Goal: Obtain resource: Download file/media

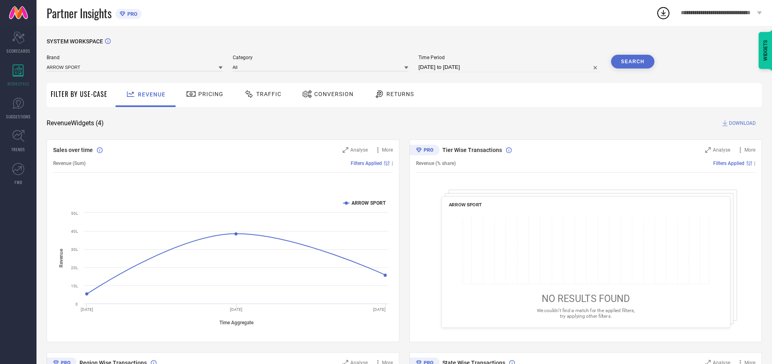
click at [261, 94] on span "Traffic" at bounding box center [268, 94] width 25 height 6
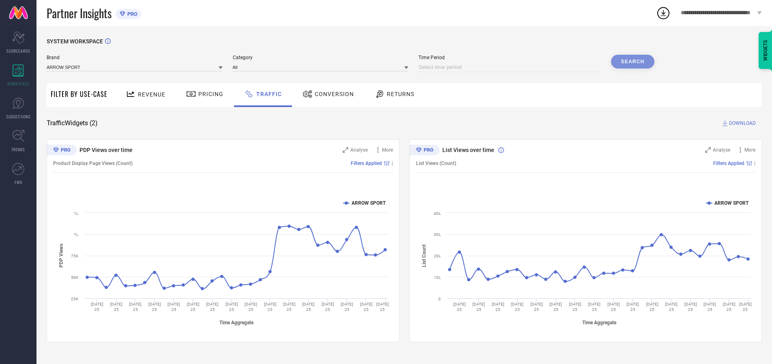
click at [511, 67] on input at bounding box center [509, 67] width 182 height 10
select select "9"
select select "2025"
select select "10"
select select "2025"
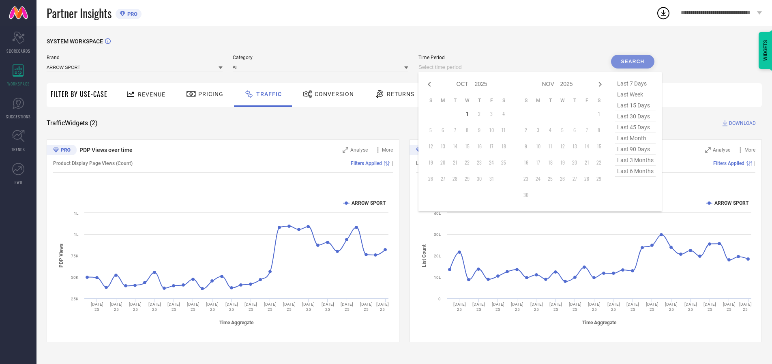
select select "8"
select select "2025"
select select "9"
select select "2025"
click at [506, 163] on td "27" at bounding box center [503, 162] width 12 height 12
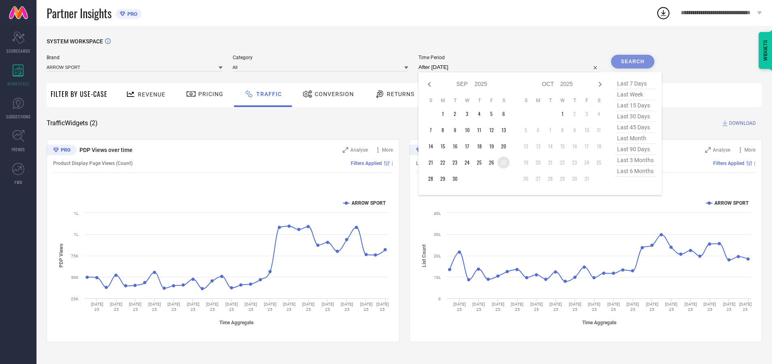
type input "[DATE] to [DATE]"
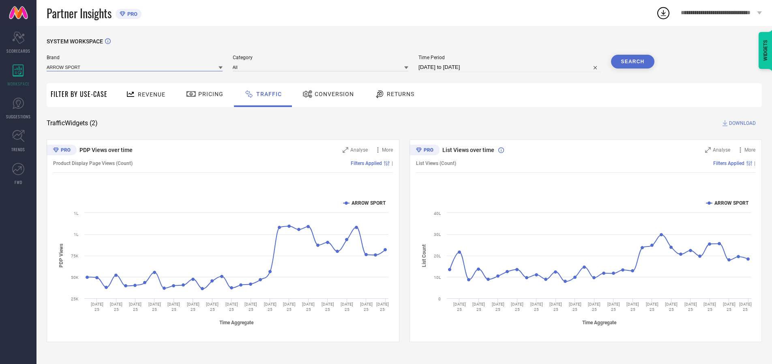
click at [135, 67] on input at bounding box center [135, 67] width 176 height 9
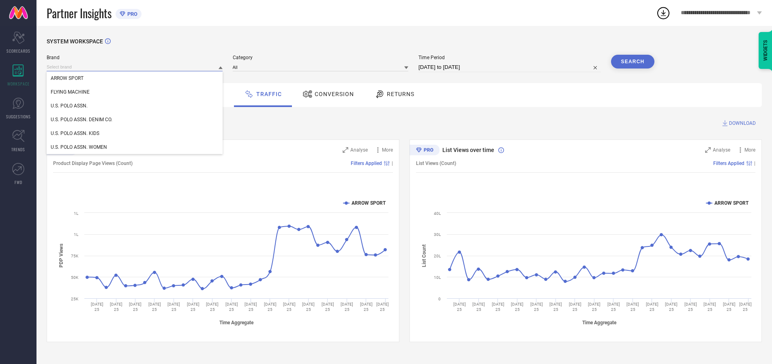
click at [135, 67] on input at bounding box center [135, 67] width 176 height 9
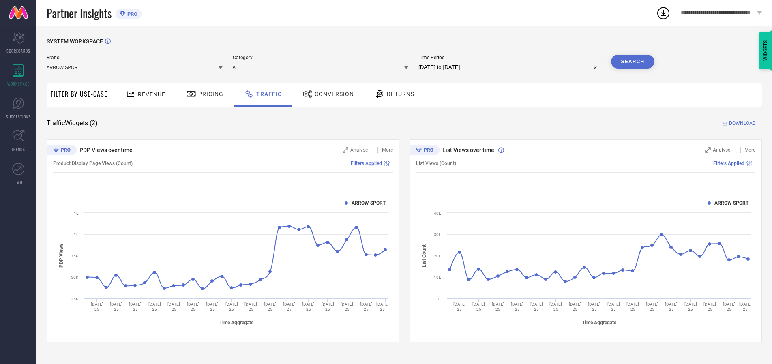
click at [135, 67] on input at bounding box center [135, 67] width 176 height 9
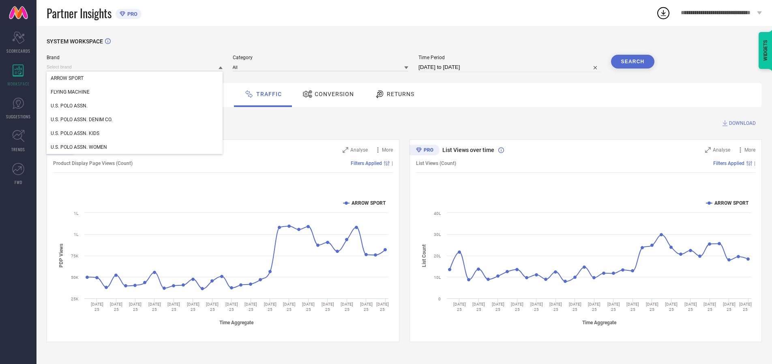
click at [135, 106] on div "U.S. POLO ASSN." at bounding box center [135, 106] width 176 height 14
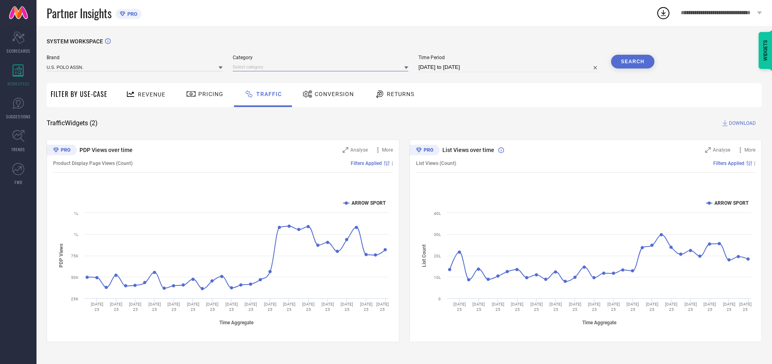
click at [322, 67] on input at bounding box center [321, 67] width 176 height 9
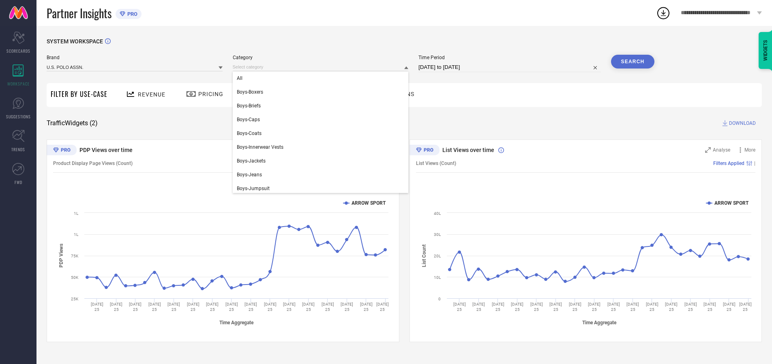
click at [322, 78] on div "All" at bounding box center [321, 78] width 176 height 14
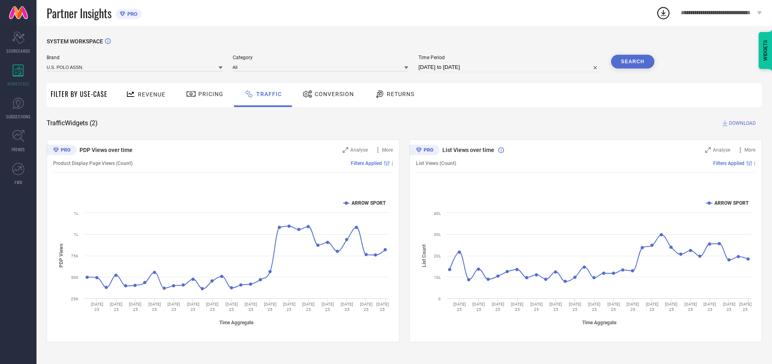
click at [632, 62] on button "Search" at bounding box center [633, 62] width 44 height 14
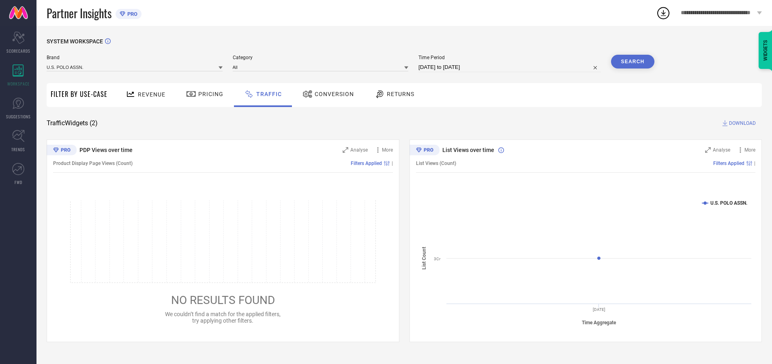
click at [741, 123] on span "DOWNLOAD" at bounding box center [742, 123] width 27 height 8
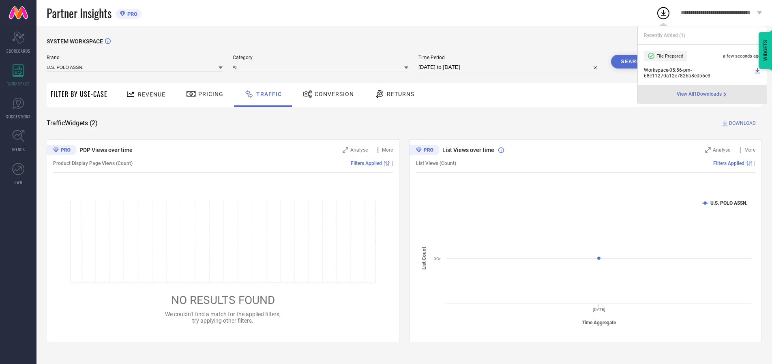
click at [135, 67] on input at bounding box center [135, 67] width 176 height 9
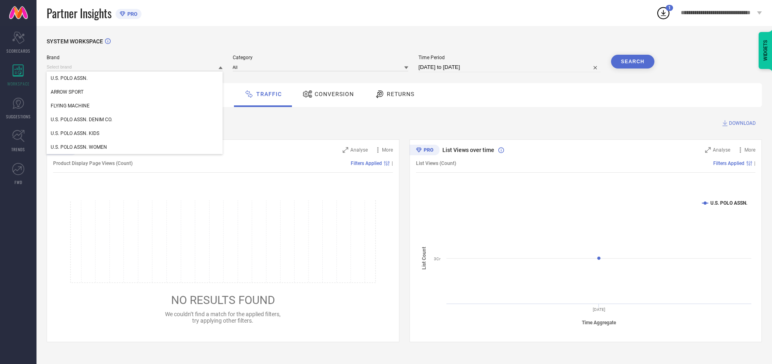
click at [135, 120] on div "U.S. POLO ASSN. DENIM CO." at bounding box center [135, 120] width 176 height 14
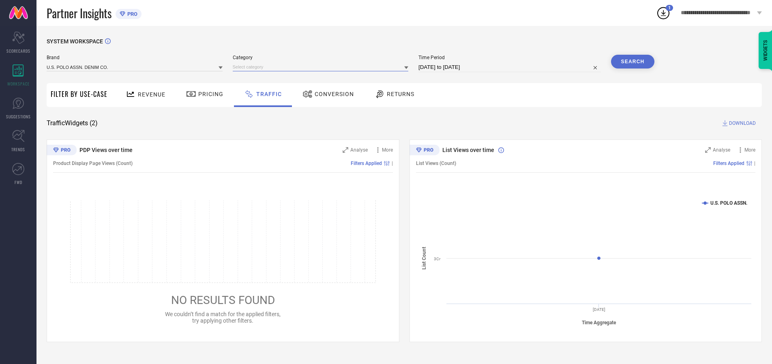
click at [322, 67] on input at bounding box center [321, 67] width 176 height 9
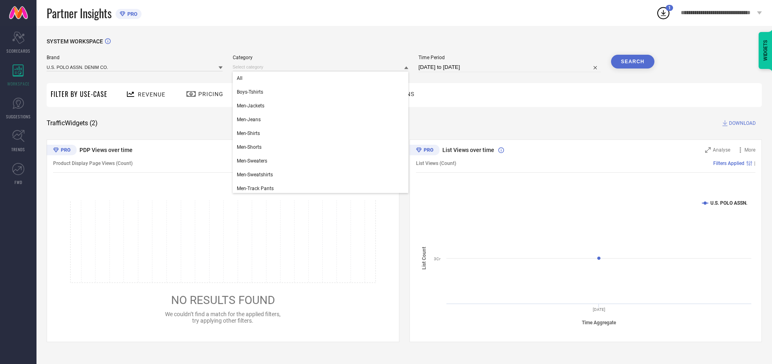
click at [322, 78] on div "All" at bounding box center [321, 78] width 176 height 14
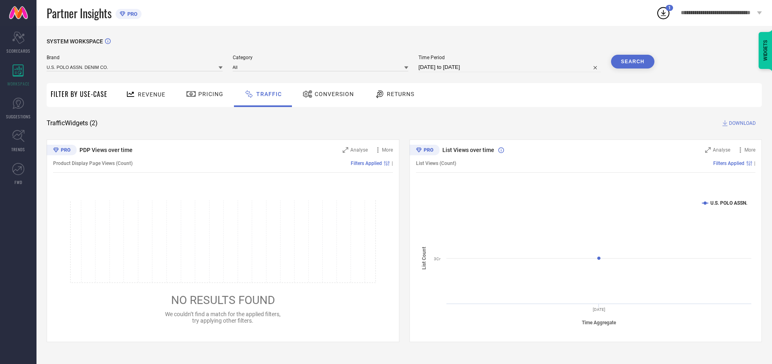
click at [632, 62] on button "Search" at bounding box center [633, 62] width 44 height 14
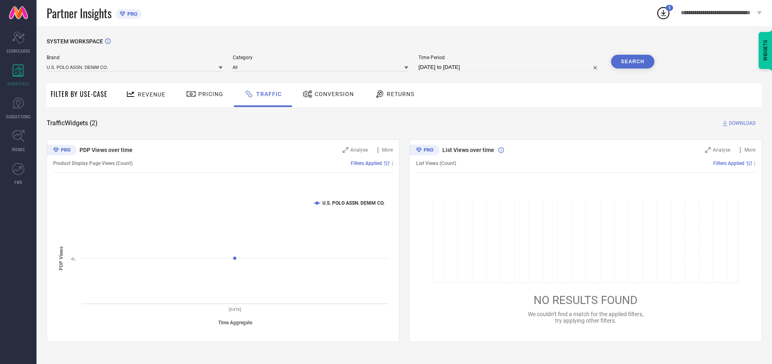
click at [741, 123] on span "DOWNLOAD" at bounding box center [742, 123] width 27 height 8
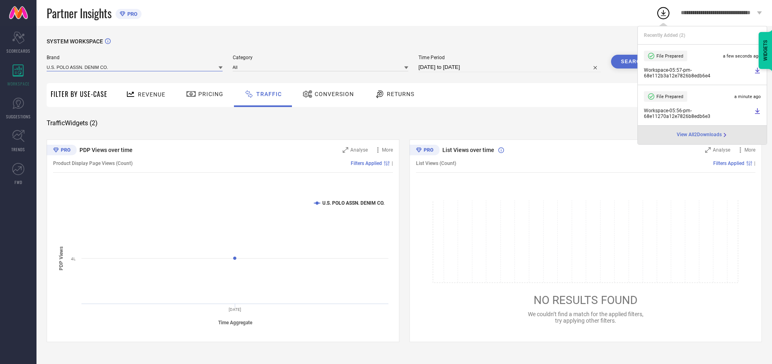
click at [135, 67] on input at bounding box center [135, 67] width 176 height 9
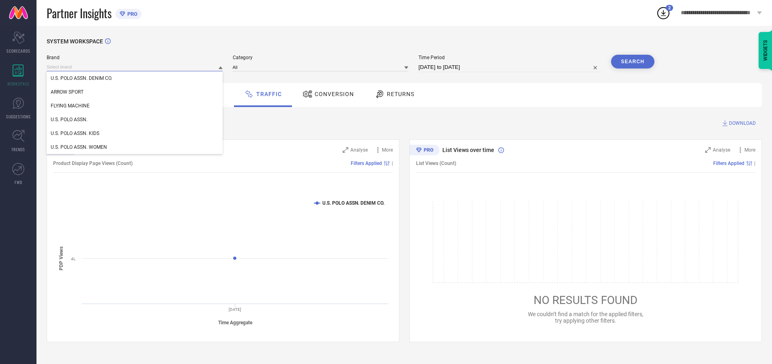
click at [135, 133] on div "U.S. POLO ASSN. KIDS" at bounding box center [135, 133] width 176 height 14
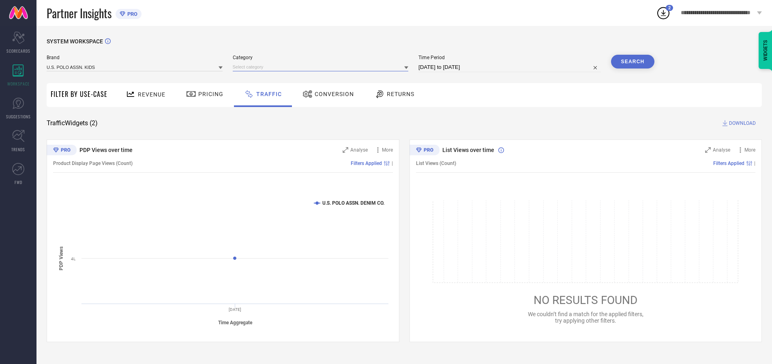
click at [322, 67] on input at bounding box center [321, 67] width 176 height 9
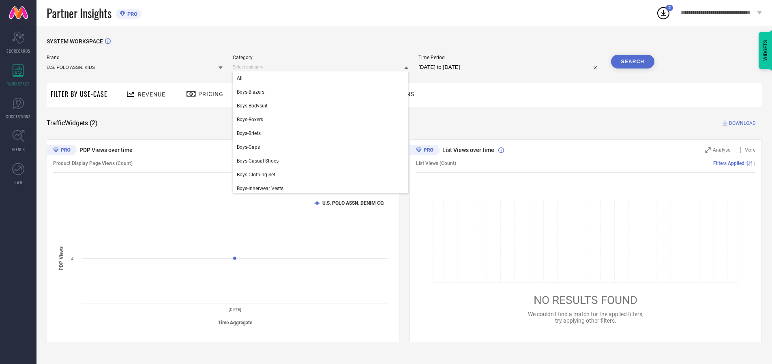
click at [322, 78] on div "All" at bounding box center [321, 78] width 176 height 14
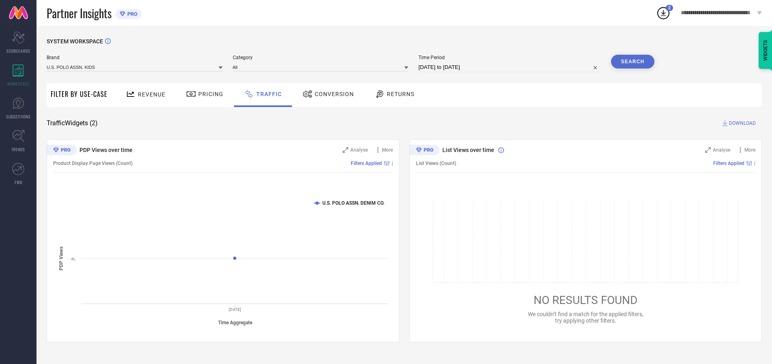
click at [632, 62] on button "Search" at bounding box center [633, 62] width 44 height 14
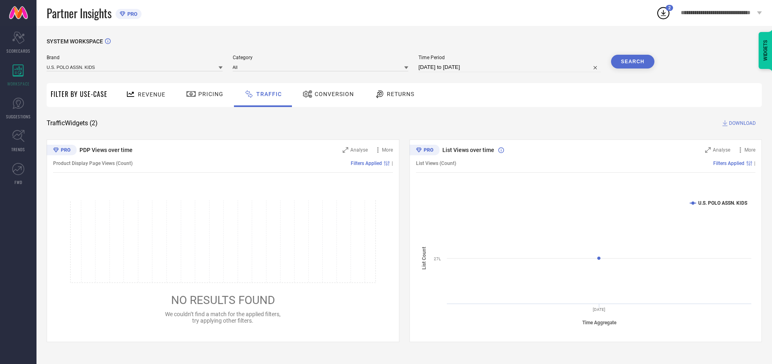
click at [741, 123] on span "DOWNLOAD" at bounding box center [742, 123] width 27 height 8
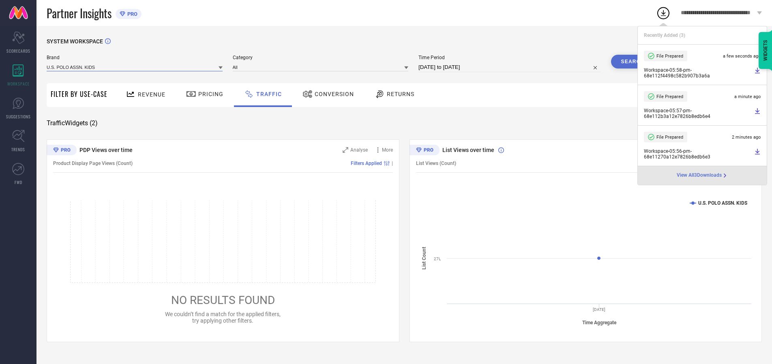
click at [135, 67] on input at bounding box center [135, 67] width 176 height 9
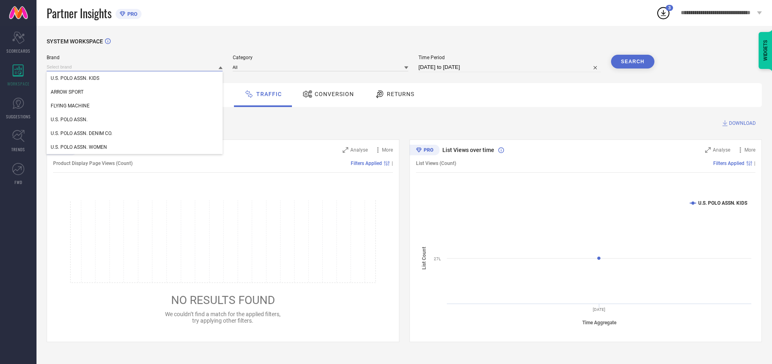
click at [135, 147] on div "U.S. POLO ASSN. WOMEN" at bounding box center [135, 147] width 176 height 14
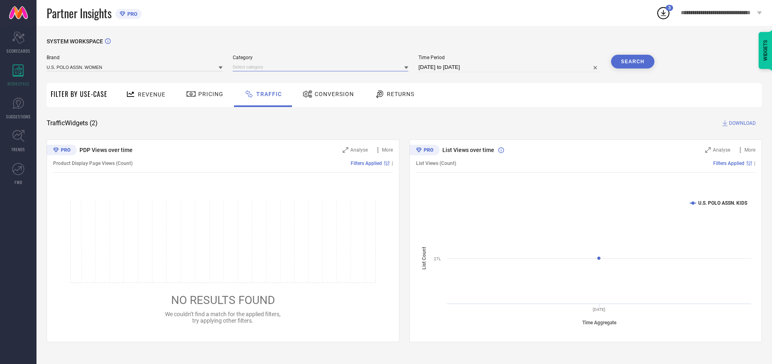
click at [322, 67] on input at bounding box center [321, 67] width 176 height 9
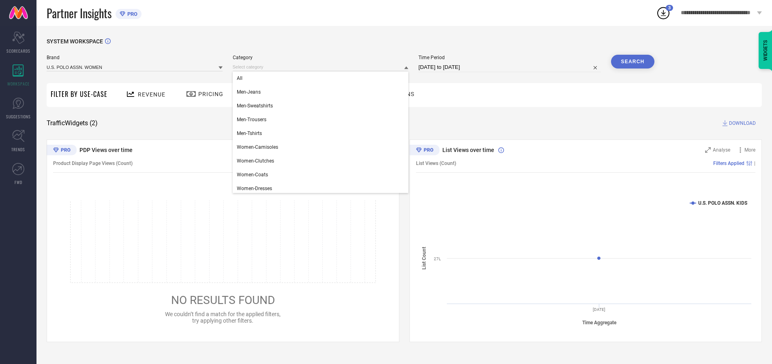
click at [322, 78] on div "All" at bounding box center [321, 78] width 176 height 14
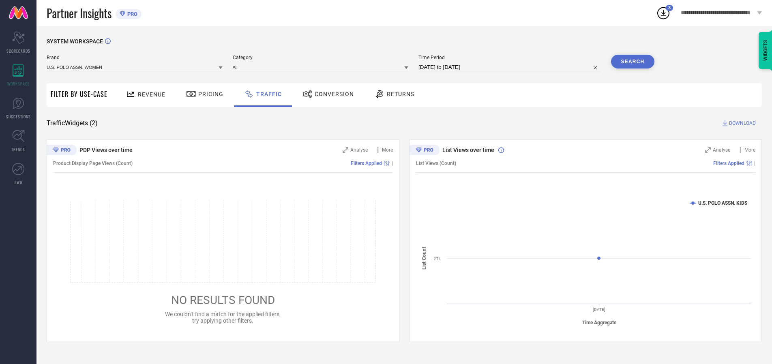
click at [632, 62] on button "Search" at bounding box center [633, 62] width 44 height 14
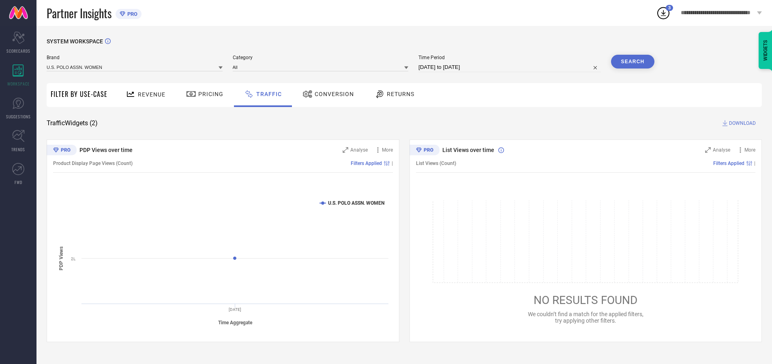
click at [741, 123] on span "DOWNLOAD" at bounding box center [742, 123] width 27 height 8
click at [511, 67] on input at bounding box center [509, 67] width 182 height 10
select select "9"
select select "2025"
select select "10"
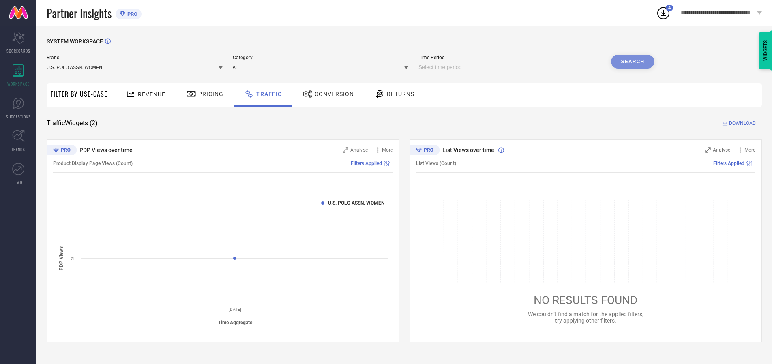
select select "2025"
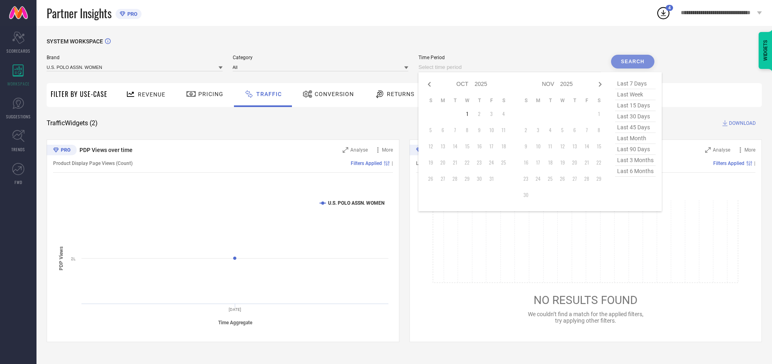
select select "8"
select select "2025"
select select "9"
select select "2025"
click at [433, 179] on td "28" at bounding box center [430, 179] width 12 height 12
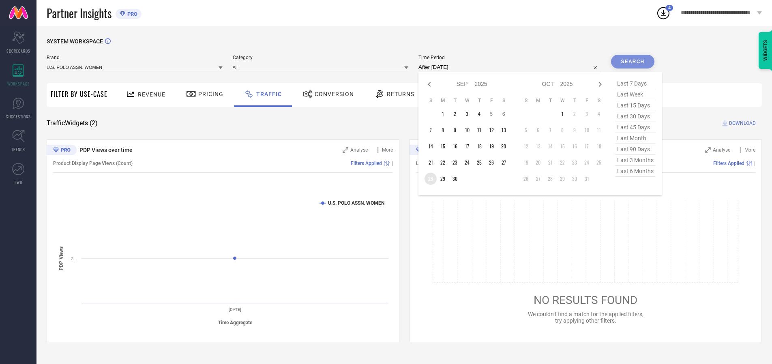
type input "[DATE] to [DATE]"
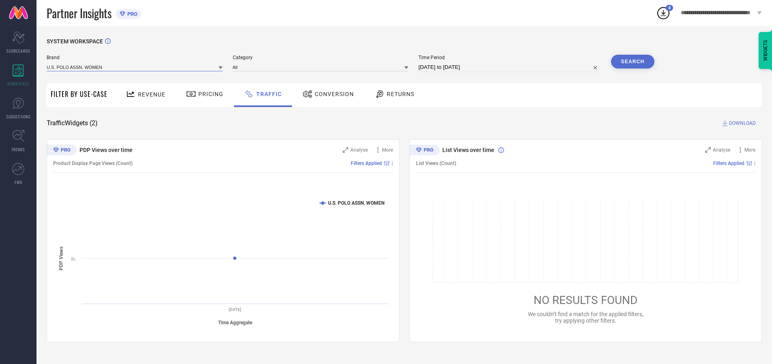
click at [135, 67] on input at bounding box center [135, 67] width 176 height 9
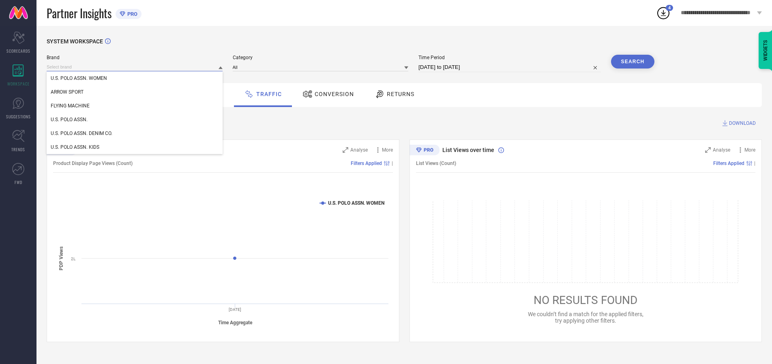
click at [135, 67] on input at bounding box center [135, 67] width 176 height 9
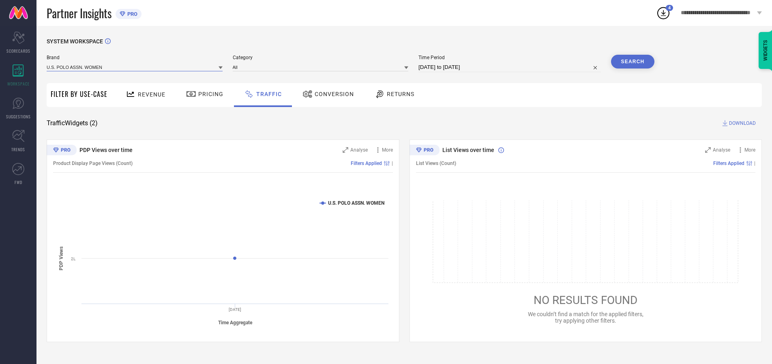
click at [135, 67] on input at bounding box center [135, 67] width 176 height 9
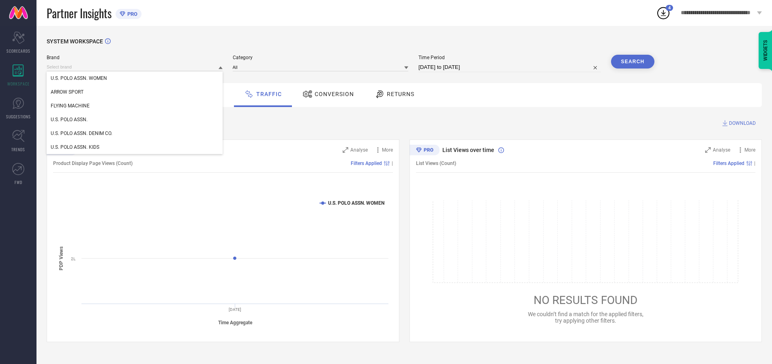
click at [135, 78] on div "U.S. POLO ASSN. WOMEN" at bounding box center [135, 78] width 176 height 14
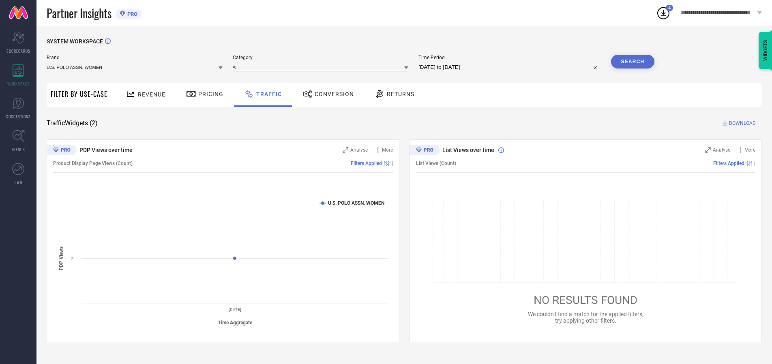
click at [322, 67] on input at bounding box center [321, 67] width 176 height 9
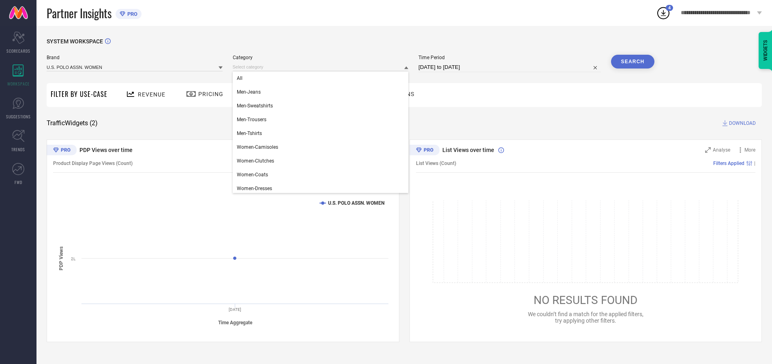
click at [322, 78] on div "All" at bounding box center [321, 78] width 176 height 14
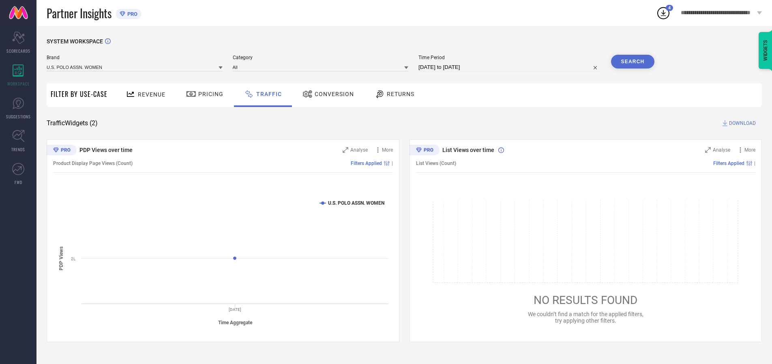
click at [632, 62] on button "Search" at bounding box center [633, 62] width 44 height 14
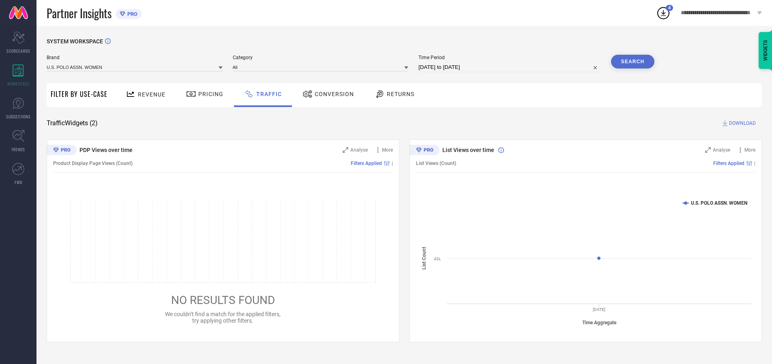
click at [741, 123] on span "DOWNLOAD" at bounding box center [742, 123] width 27 height 8
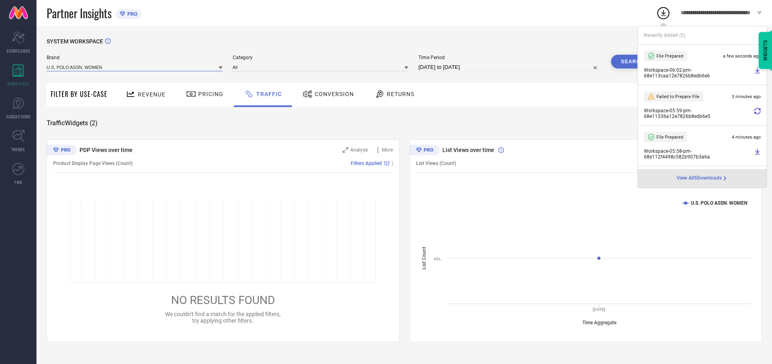
click at [135, 67] on input at bounding box center [135, 67] width 176 height 9
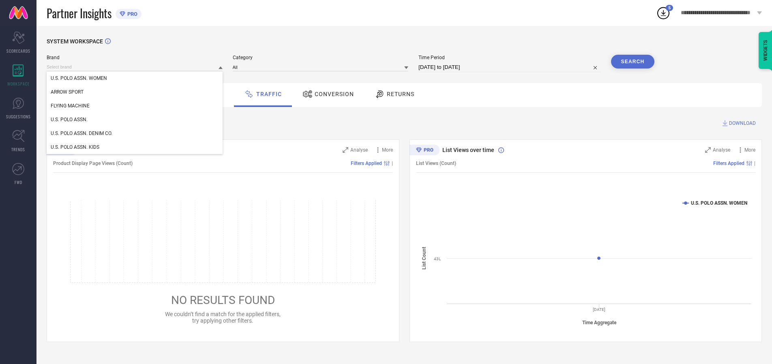
click at [135, 120] on div "U.S. POLO ASSN." at bounding box center [135, 120] width 176 height 14
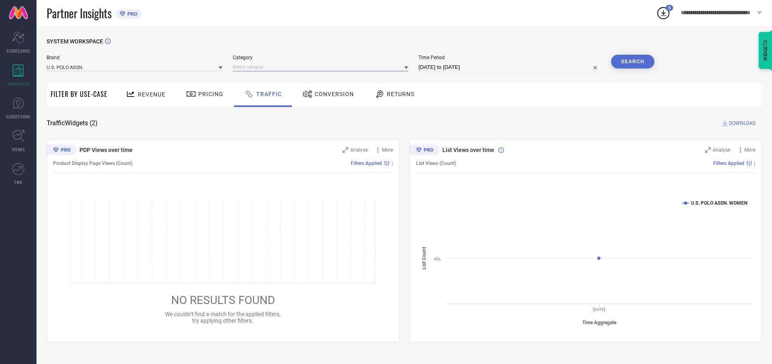
click at [322, 67] on input at bounding box center [321, 67] width 176 height 9
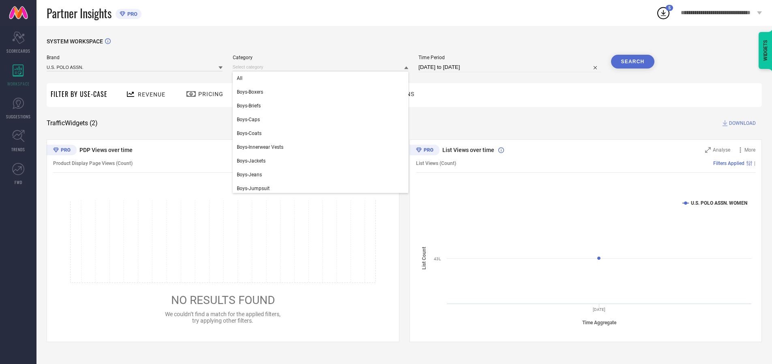
click at [322, 78] on div "All" at bounding box center [321, 78] width 176 height 14
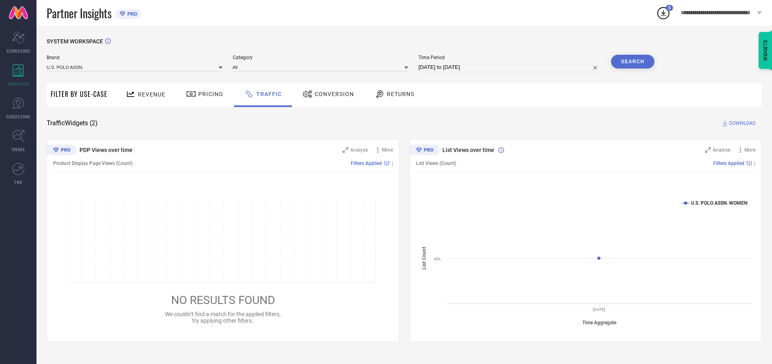
click at [632, 62] on button "Search" at bounding box center [633, 62] width 44 height 14
click at [741, 123] on span "DOWNLOAD" at bounding box center [742, 123] width 27 height 8
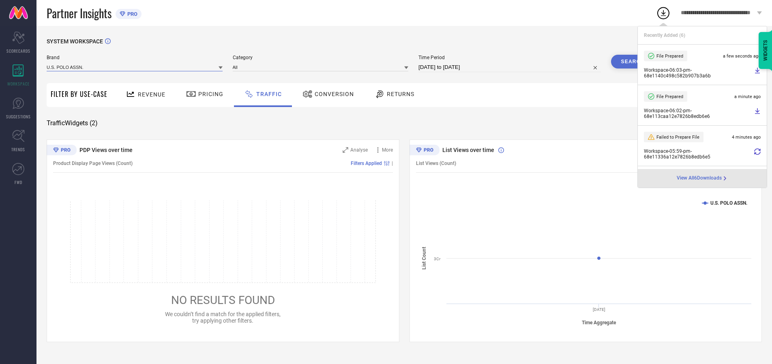
click at [135, 67] on input at bounding box center [135, 67] width 176 height 9
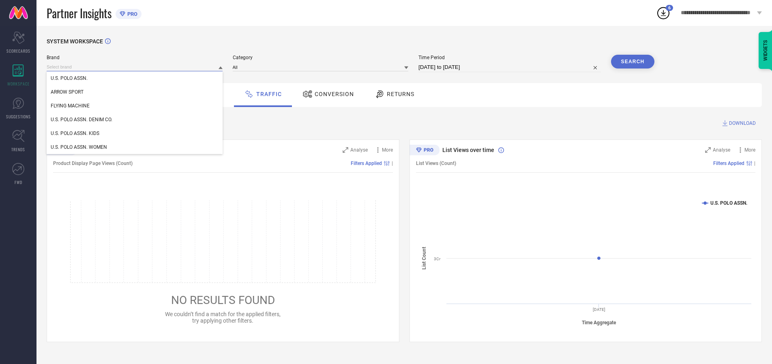
click at [135, 120] on div "U.S. POLO ASSN. DENIM CO." at bounding box center [135, 120] width 176 height 14
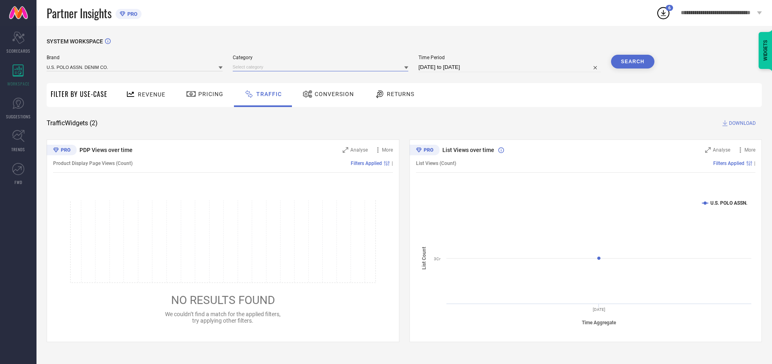
click at [322, 67] on input at bounding box center [321, 67] width 176 height 9
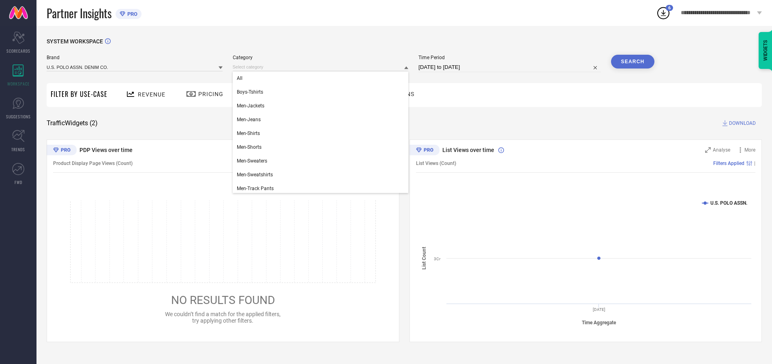
click at [322, 78] on div "All" at bounding box center [321, 78] width 176 height 14
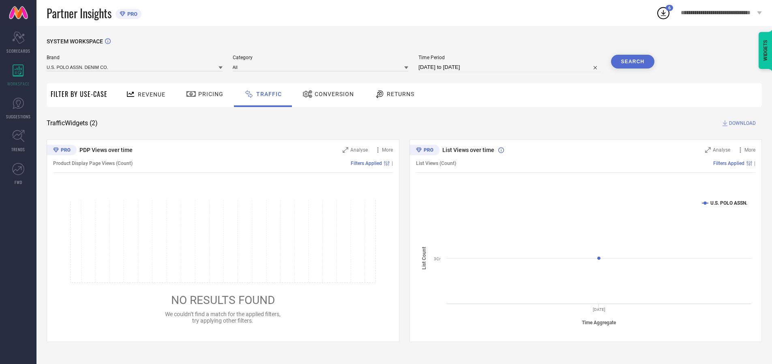
click at [632, 62] on button "Search" at bounding box center [633, 62] width 44 height 14
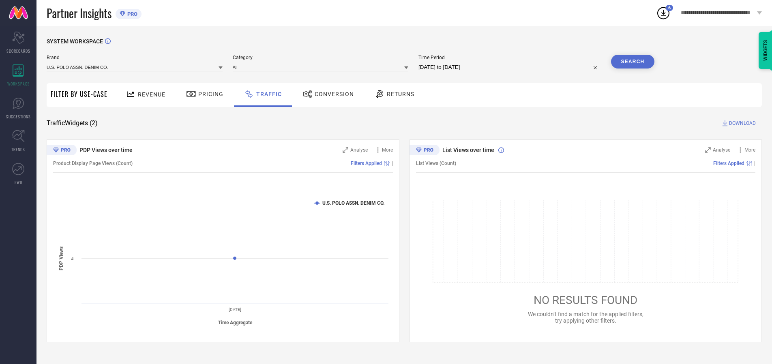
click at [741, 123] on span "DOWNLOAD" at bounding box center [742, 123] width 27 height 8
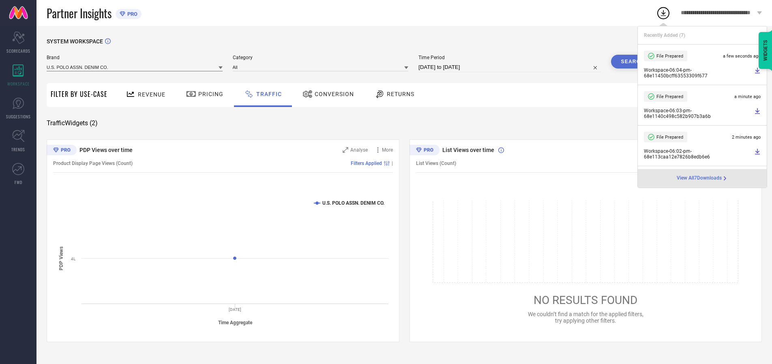
click at [135, 67] on input at bounding box center [135, 67] width 176 height 9
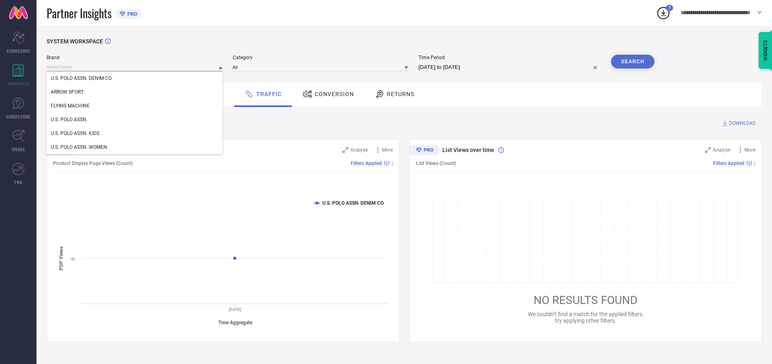
click at [135, 133] on div "U.S. POLO ASSN. KIDS" at bounding box center [135, 133] width 176 height 14
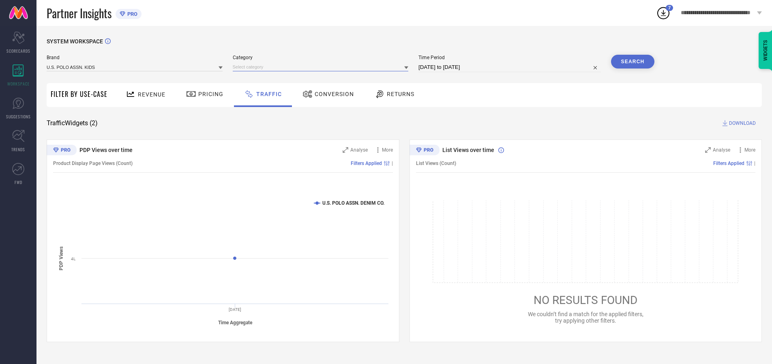
click at [322, 67] on input at bounding box center [321, 67] width 176 height 9
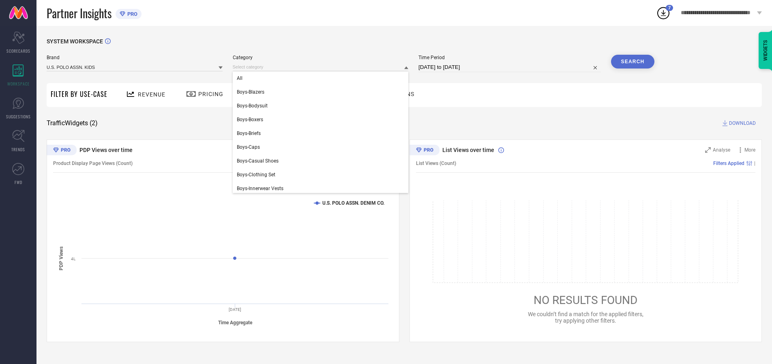
click at [322, 78] on div "All" at bounding box center [321, 78] width 176 height 14
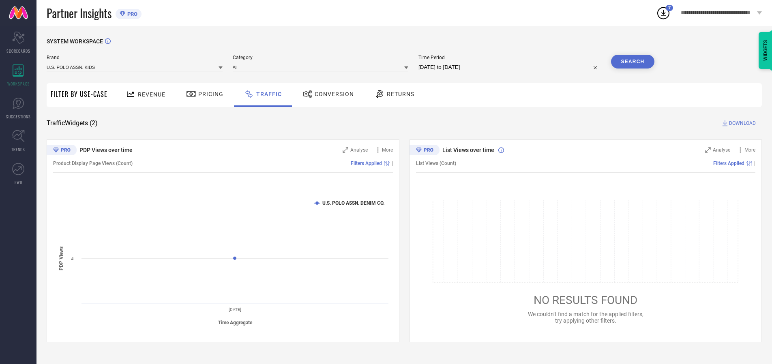
click at [632, 62] on button "Search" at bounding box center [633, 62] width 44 height 14
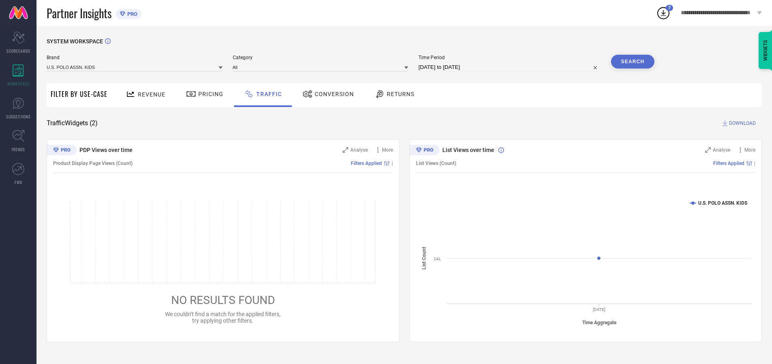
click at [741, 123] on span "DOWNLOAD" at bounding box center [742, 123] width 27 height 8
click at [511, 67] on input at bounding box center [509, 67] width 182 height 10
select select "9"
select select "2025"
select select "10"
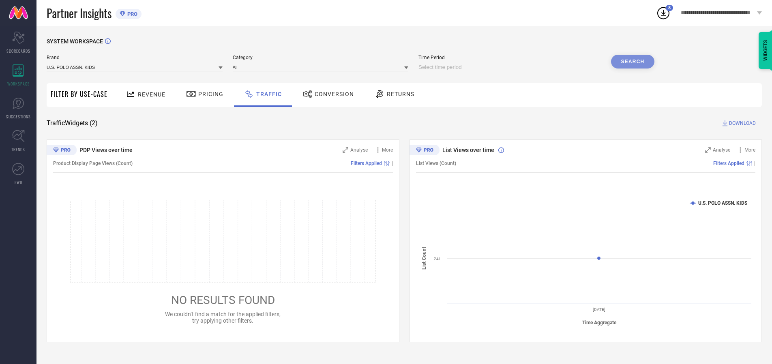
select select "2025"
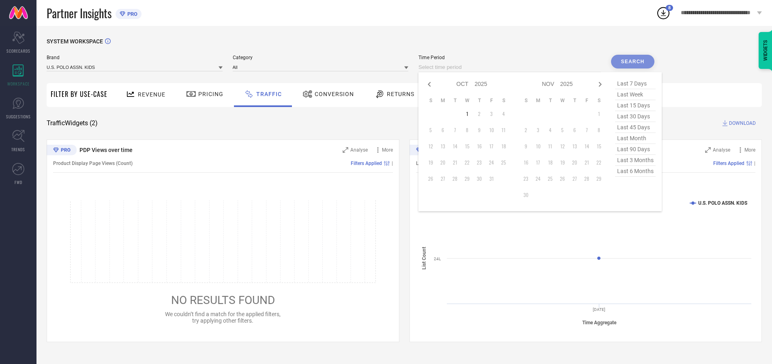
select select "8"
select select "2025"
select select "9"
select select "2025"
click at [445, 179] on td "29" at bounding box center [442, 179] width 12 height 12
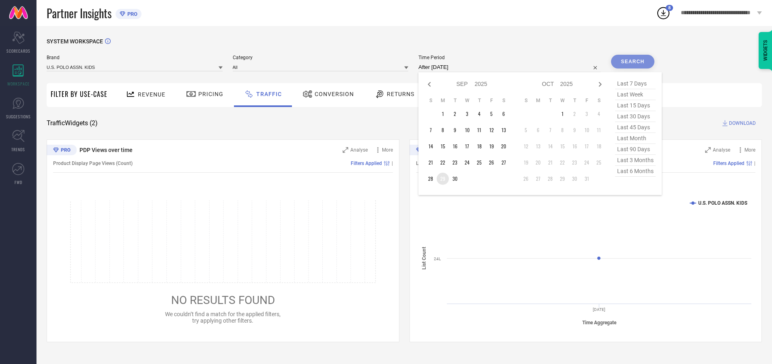
type input "[DATE] to [DATE]"
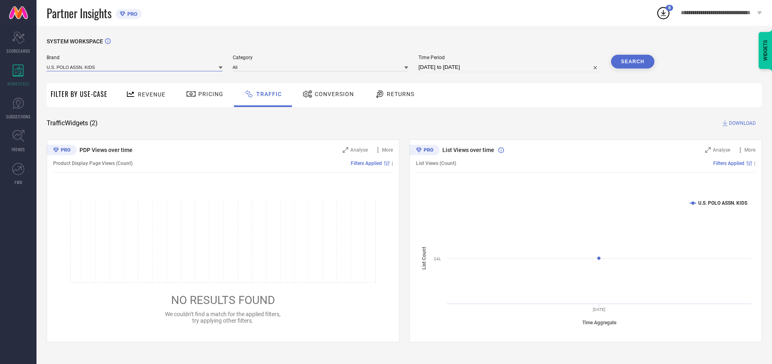
click at [135, 67] on input at bounding box center [135, 67] width 176 height 9
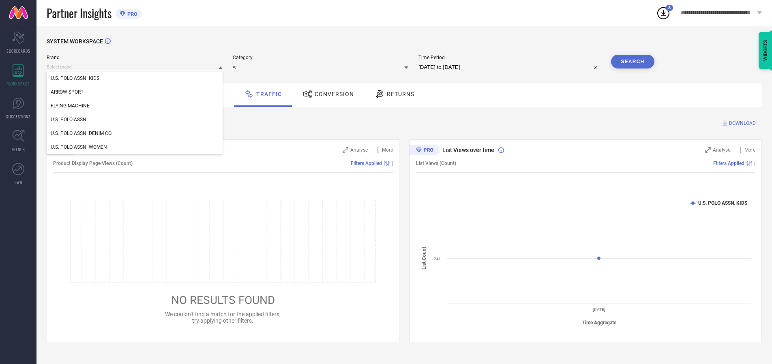
click at [135, 67] on input at bounding box center [135, 67] width 176 height 9
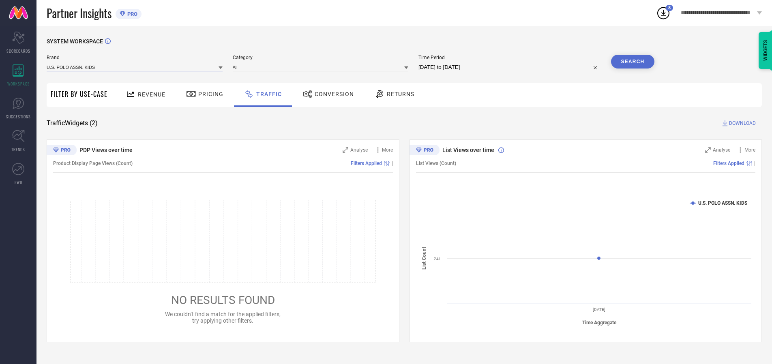
click at [135, 67] on input at bounding box center [135, 67] width 176 height 9
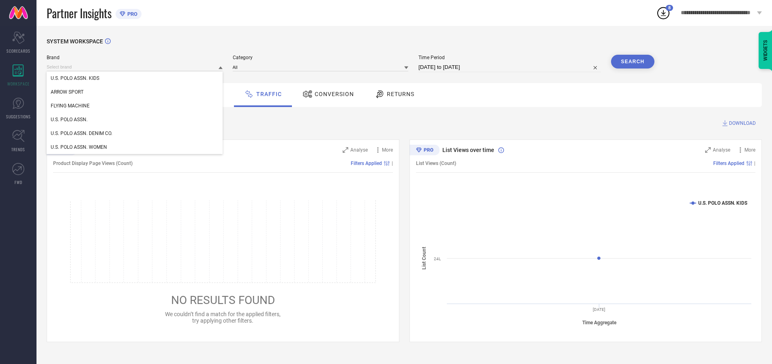
click at [135, 78] on div "U.S. POLO ASSN. KIDS" at bounding box center [135, 78] width 176 height 14
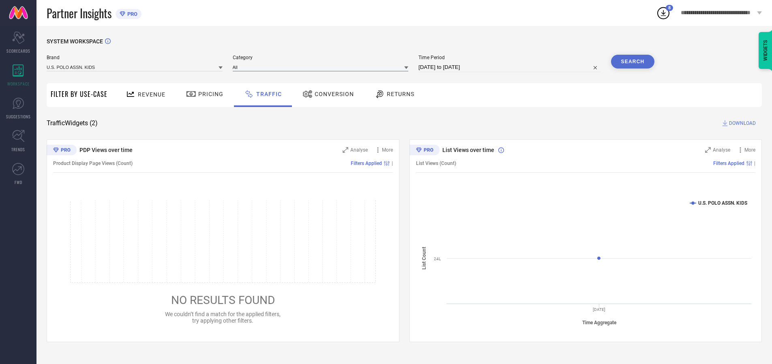
click at [322, 67] on input at bounding box center [321, 67] width 176 height 9
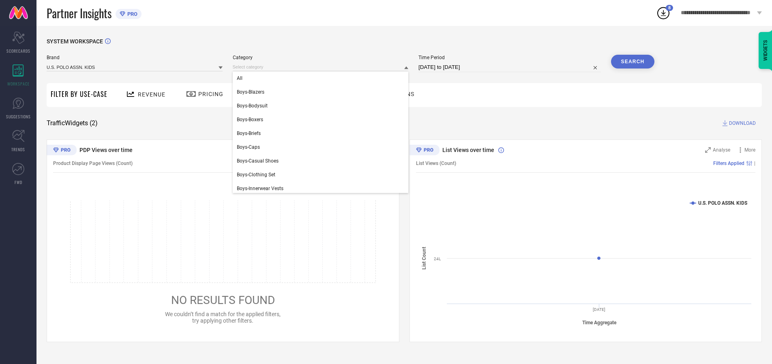
click at [322, 78] on div "All" at bounding box center [321, 78] width 176 height 14
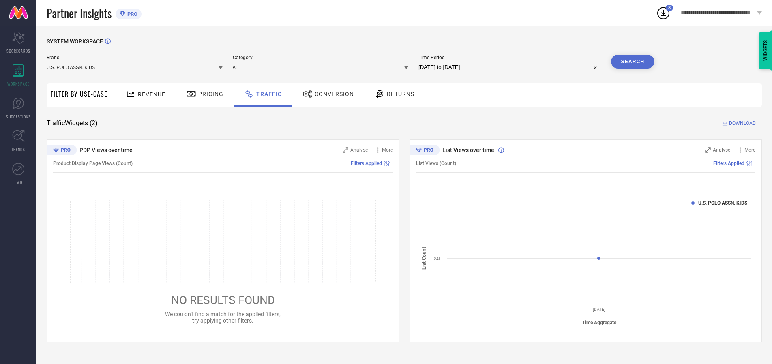
click at [632, 62] on button "Search" at bounding box center [633, 62] width 44 height 14
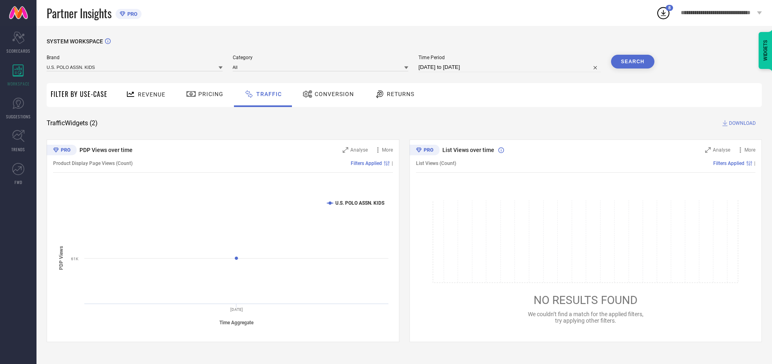
click at [741, 123] on span "DOWNLOAD" at bounding box center [742, 123] width 27 height 8
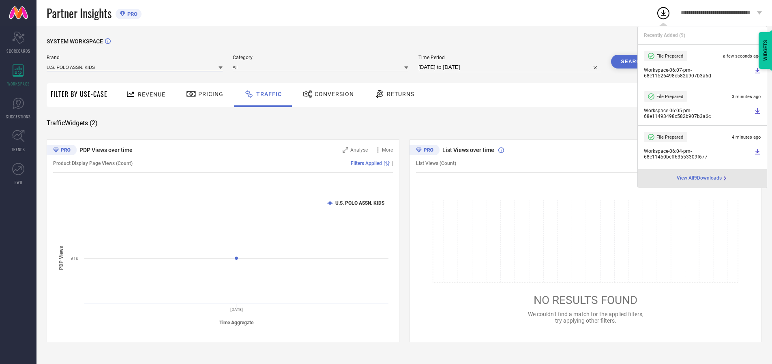
click at [135, 67] on input at bounding box center [135, 67] width 176 height 9
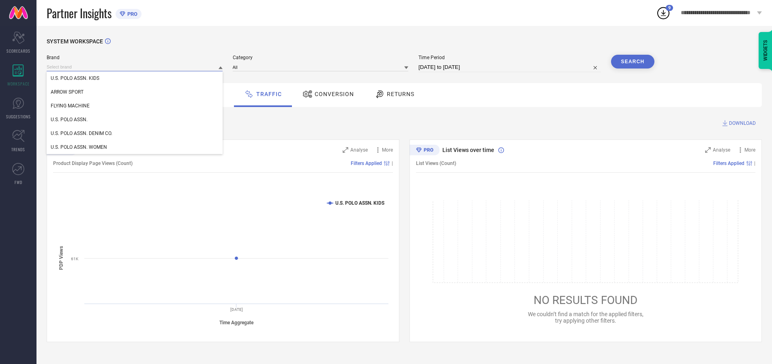
click at [135, 120] on div "U.S. POLO ASSN." at bounding box center [135, 120] width 176 height 14
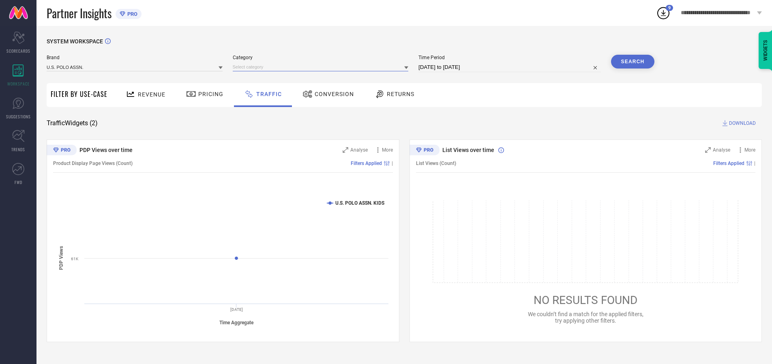
click at [322, 67] on input at bounding box center [321, 67] width 176 height 9
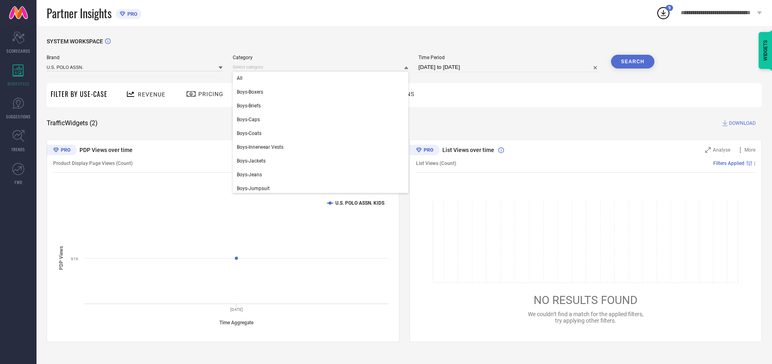
click at [322, 78] on div "All" at bounding box center [321, 78] width 176 height 14
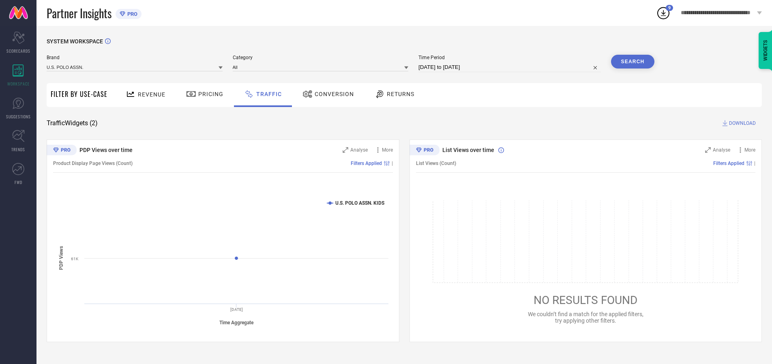
click at [632, 62] on button "Search" at bounding box center [633, 62] width 44 height 14
click at [741, 123] on span "DOWNLOAD" at bounding box center [742, 123] width 27 height 8
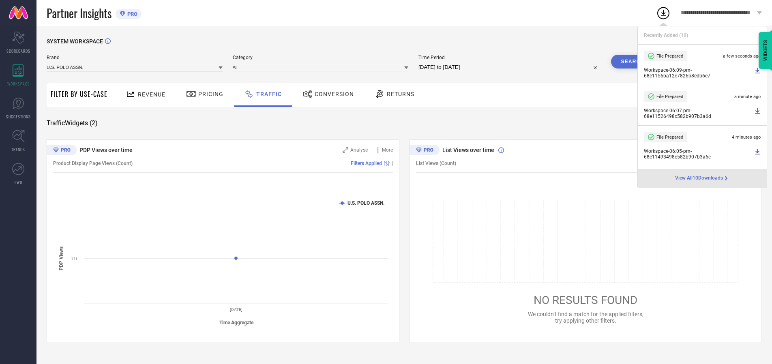
click at [135, 67] on input at bounding box center [135, 67] width 176 height 9
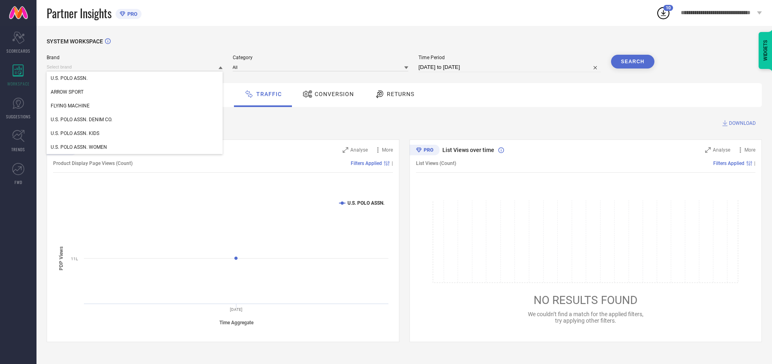
click at [135, 120] on div "U.S. POLO ASSN. DENIM CO." at bounding box center [135, 120] width 176 height 14
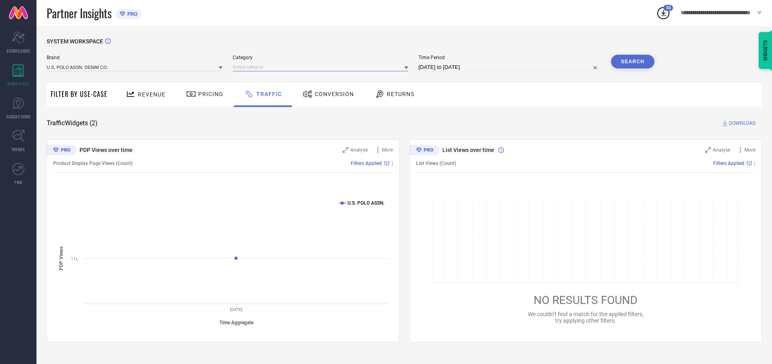
click at [322, 67] on input at bounding box center [321, 67] width 176 height 9
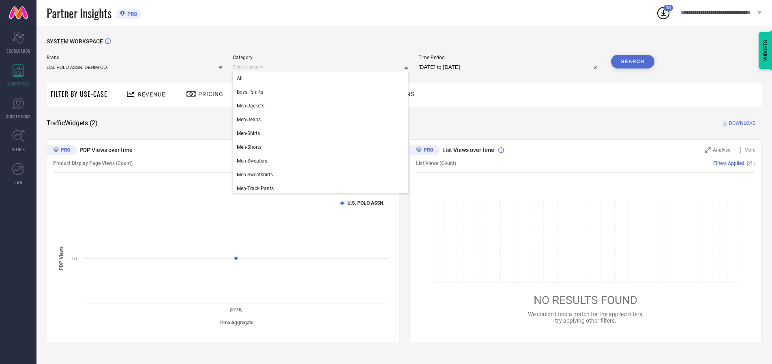
click at [322, 78] on div "All" at bounding box center [321, 78] width 176 height 14
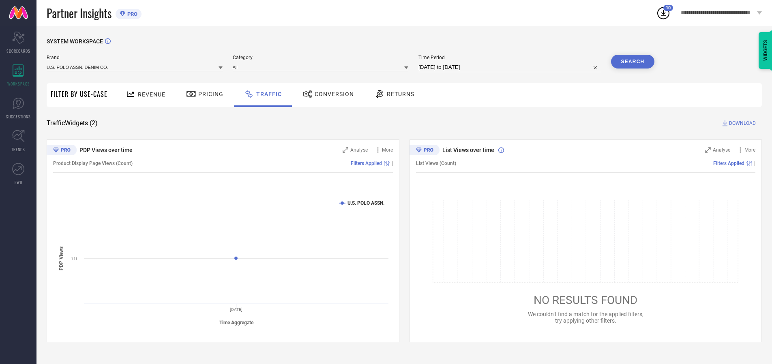
click at [632, 62] on button "Search" at bounding box center [633, 62] width 44 height 14
click at [741, 123] on span "DOWNLOAD" at bounding box center [742, 123] width 27 height 8
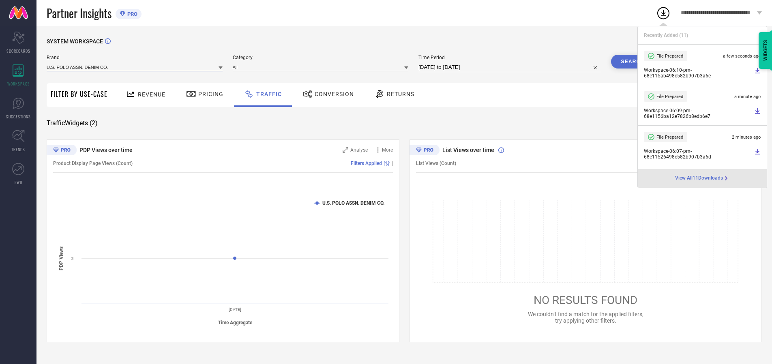
click at [135, 67] on input at bounding box center [135, 67] width 176 height 9
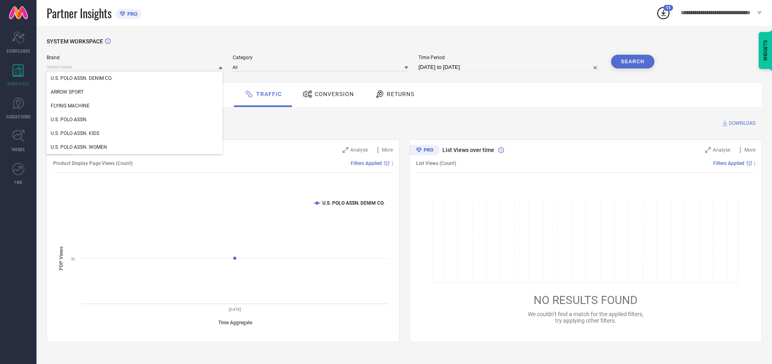
click at [135, 147] on div "U.S. POLO ASSN. WOMEN" at bounding box center [135, 147] width 176 height 14
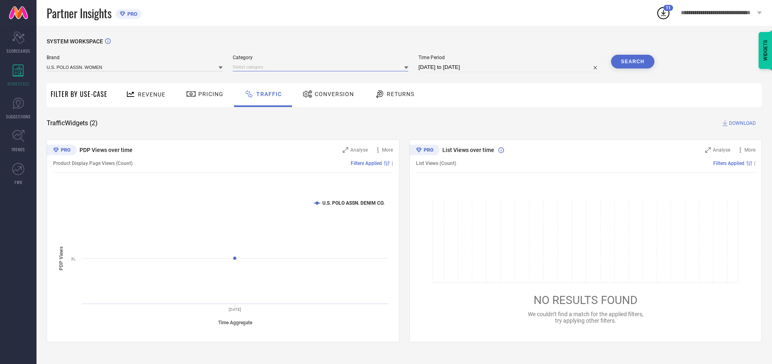
click at [322, 67] on input at bounding box center [321, 67] width 176 height 9
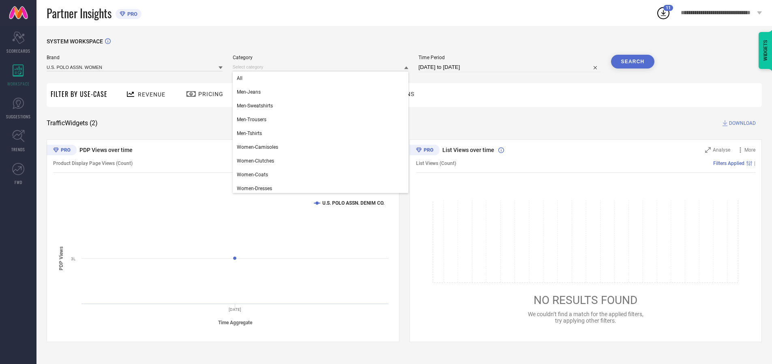
click at [322, 78] on div "All" at bounding box center [321, 78] width 176 height 14
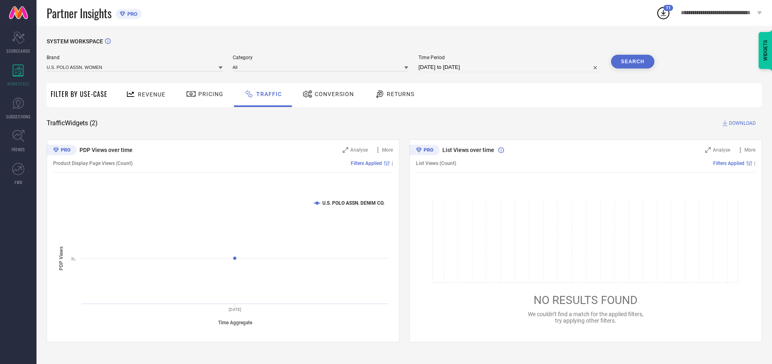
click at [632, 62] on button "Search" at bounding box center [633, 62] width 44 height 14
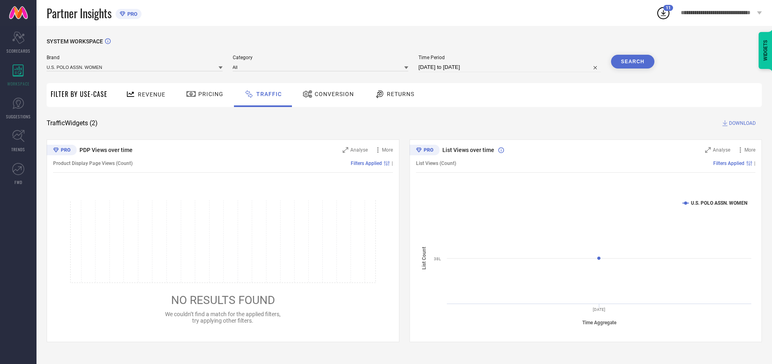
click at [741, 123] on span "DOWNLOAD" at bounding box center [742, 123] width 27 height 8
click at [511, 67] on input at bounding box center [509, 67] width 182 height 10
select select "9"
select select "2025"
select select "10"
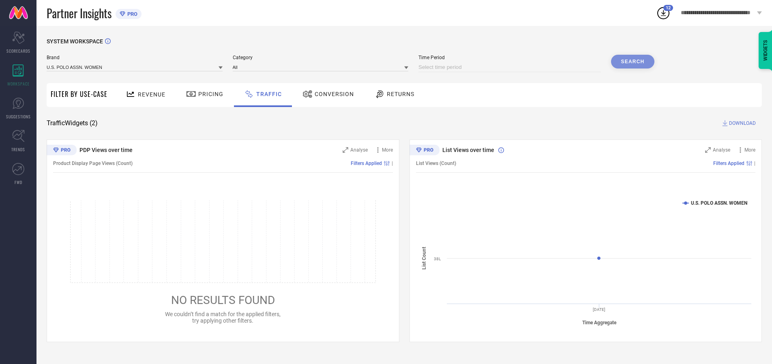
select select "2025"
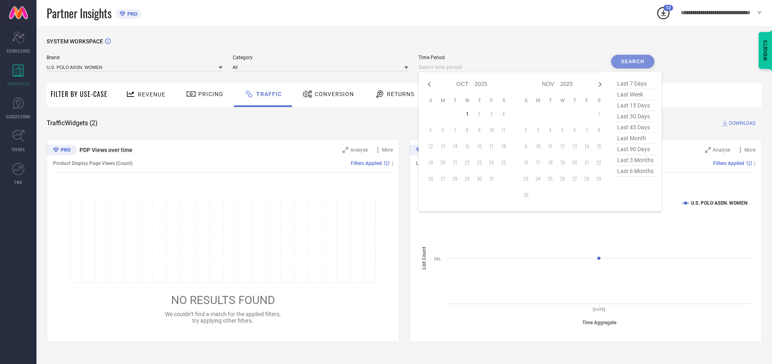
select select "8"
select select "2025"
select select "9"
select select "2025"
click at [457, 179] on td "30" at bounding box center [455, 179] width 12 height 12
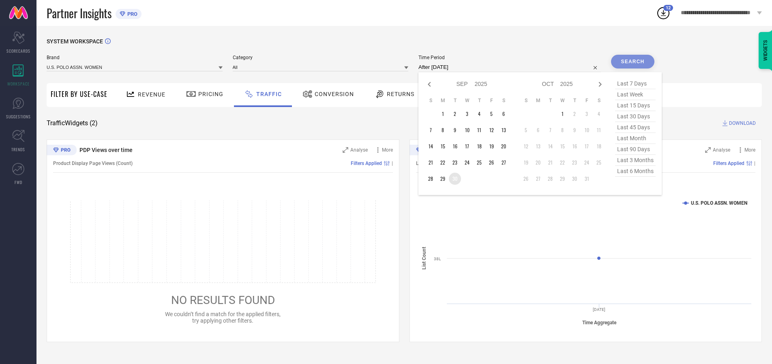
type input "[DATE] to [DATE]"
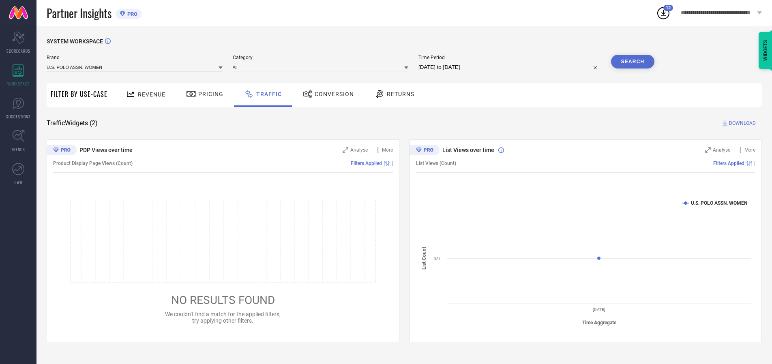
click at [135, 67] on input at bounding box center [135, 67] width 176 height 9
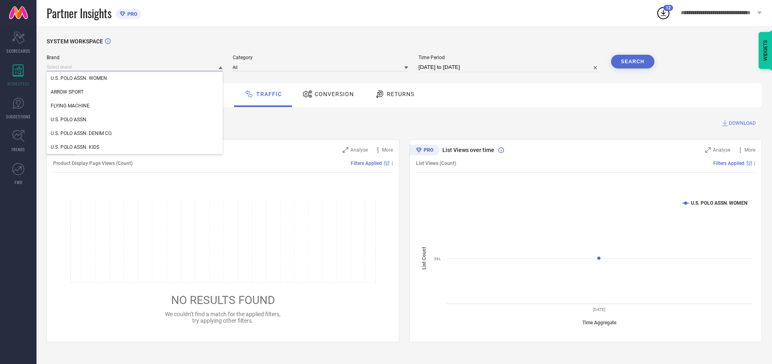
click at [135, 67] on input at bounding box center [135, 67] width 176 height 9
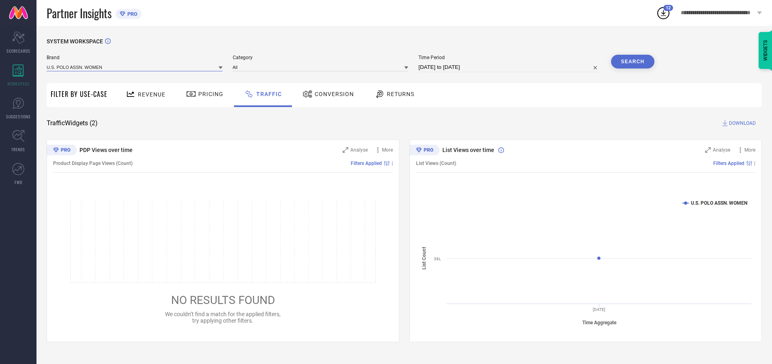
click at [135, 67] on input at bounding box center [135, 67] width 176 height 9
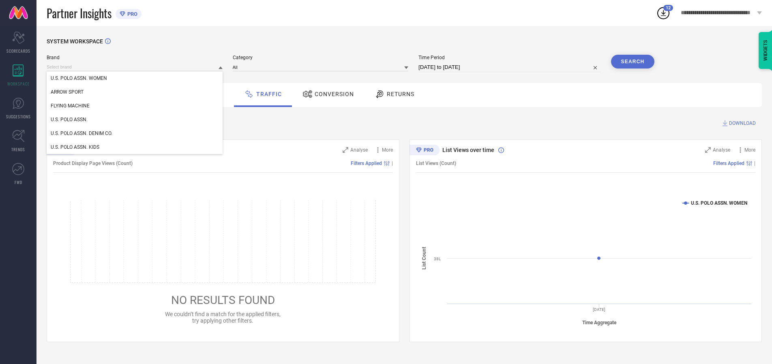
click at [135, 78] on div "U.S. POLO ASSN. WOMEN" at bounding box center [135, 78] width 176 height 14
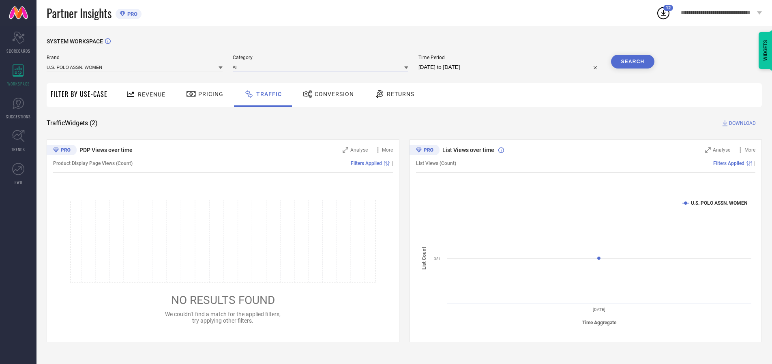
click at [322, 67] on input at bounding box center [321, 67] width 176 height 9
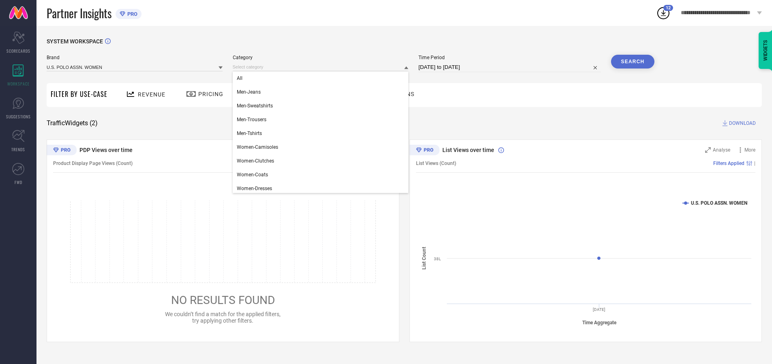
click at [322, 78] on div "All" at bounding box center [321, 78] width 176 height 14
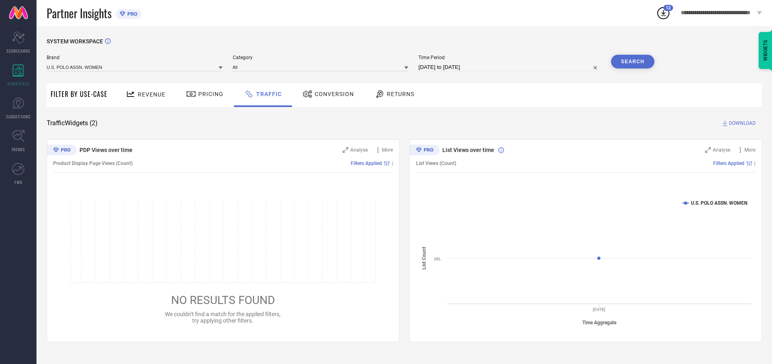
click at [632, 62] on button "Search" at bounding box center [633, 62] width 44 height 14
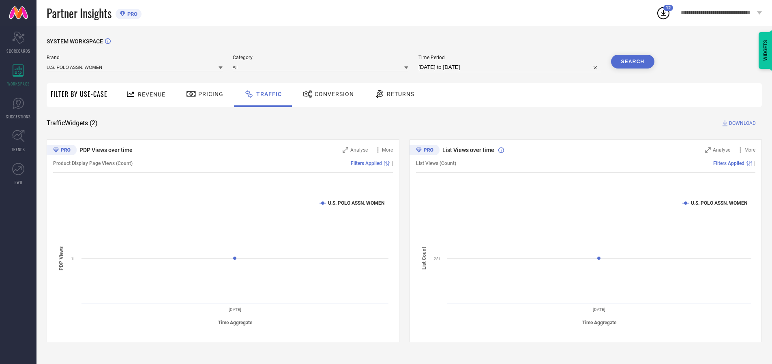
click at [741, 123] on span "DOWNLOAD" at bounding box center [742, 123] width 27 height 8
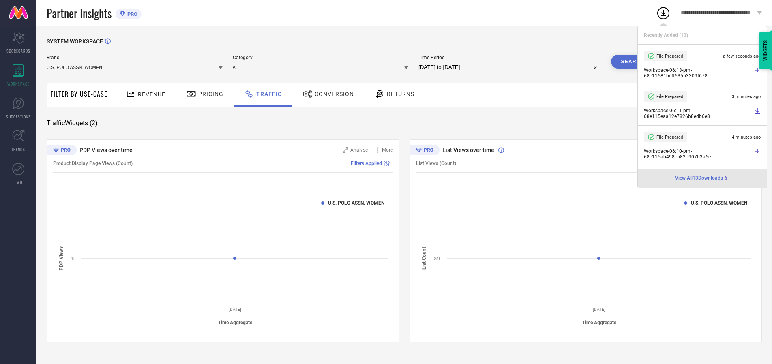
click at [135, 67] on input at bounding box center [135, 67] width 176 height 9
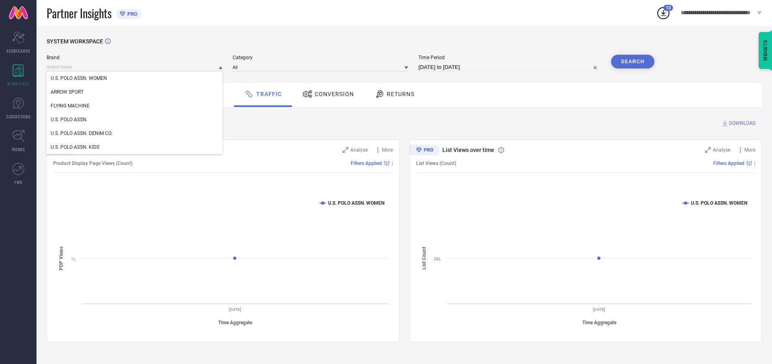
click at [135, 120] on div "U.S. POLO ASSN." at bounding box center [135, 120] width 176 height 14
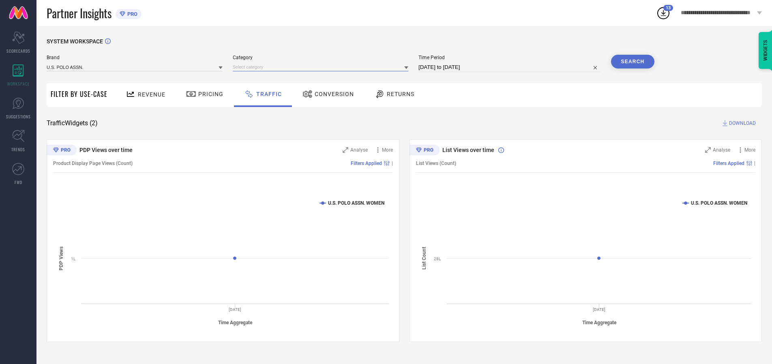
click at [322, 67] on input at bounding box center [321, 67] width 176 height 9
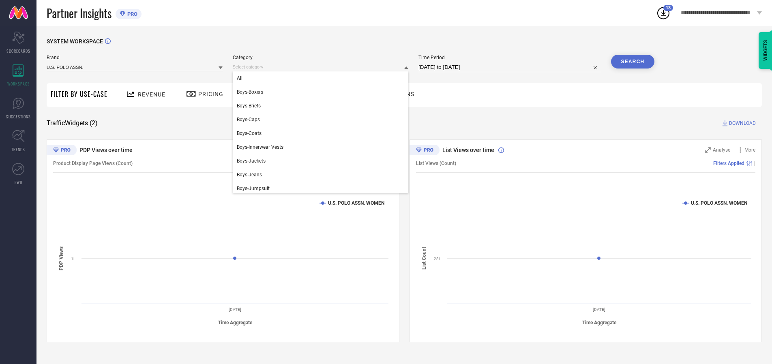
click at [322, 78] on div "All" at bounding box center [321, 78] width 176 height 14
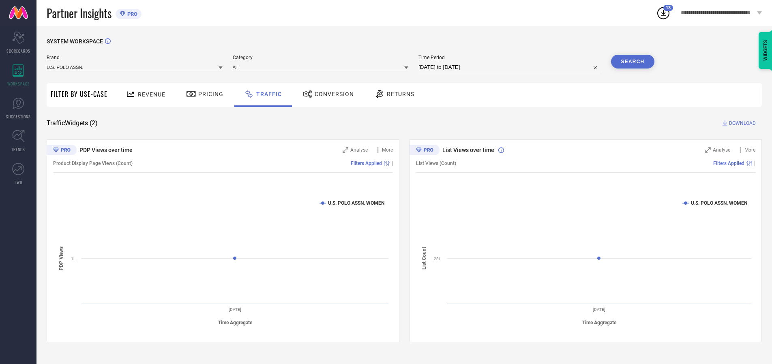
click at [632, 62] on button "Search" at bounding box center [633, 62] width 44 height 14
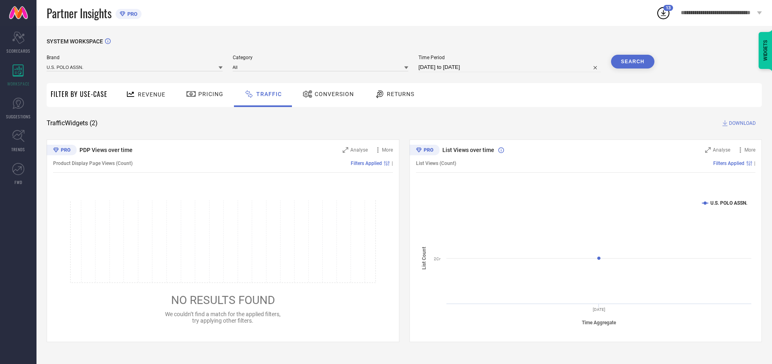
click at [741, 123] on span "DOWNLOAD" at bounding box center [742, 123] width 27 height 8
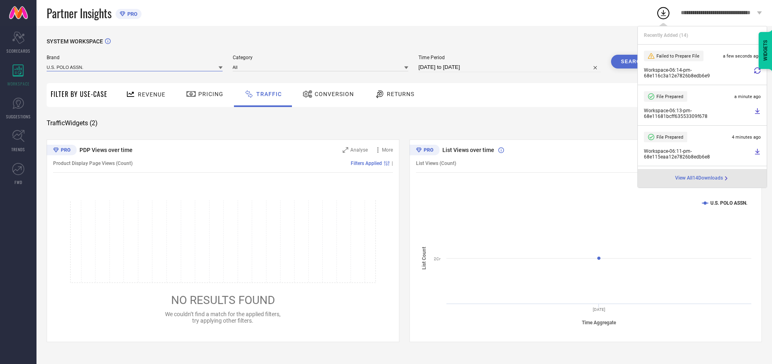
click at [135, 67] on input at bounding box center [135, 67] width 176 height 9
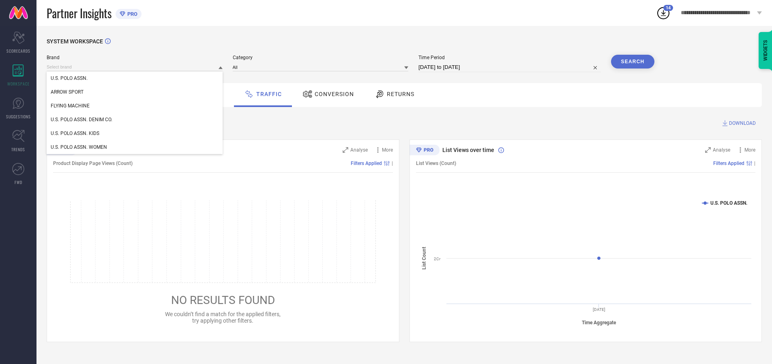
click at [135, 120] on div "U.S. POLO ASSN. DENIM CO." at bounding box center [135, 120] width 176 height 14
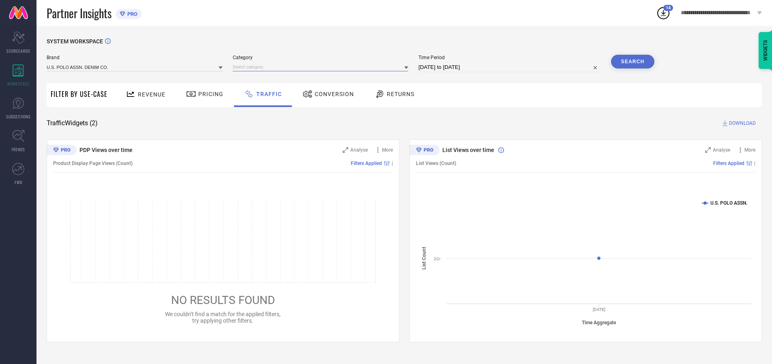
click at [322, 67] on input at bounding box center [321, 67] width 176 height 9
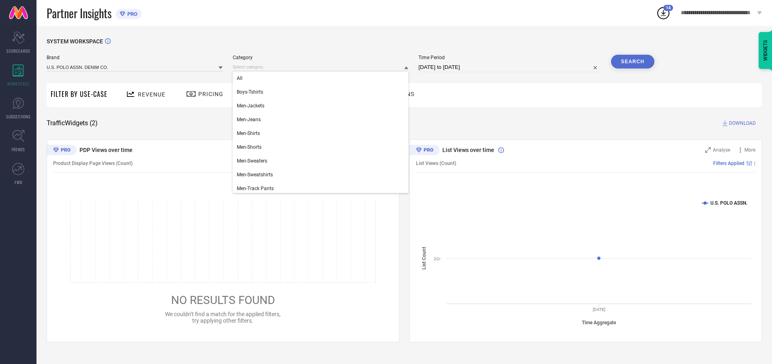
click at [322, 78] on div "All" at bounding box center [321, 78] width 176 height 14
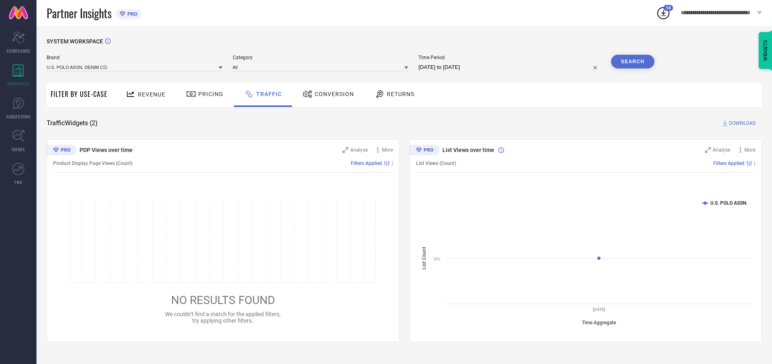
click at [632, 62] on button "Search" at bounding box center [633, 62] width 44 height 14
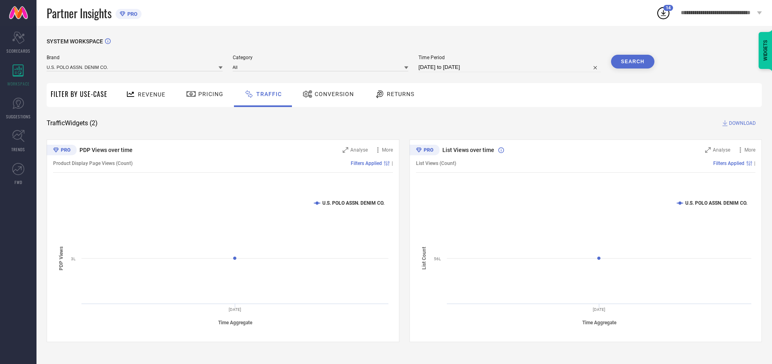
click at [741, 123] on span "DOWNLOAD" at bounding box center [742, 123] width 27 height 8
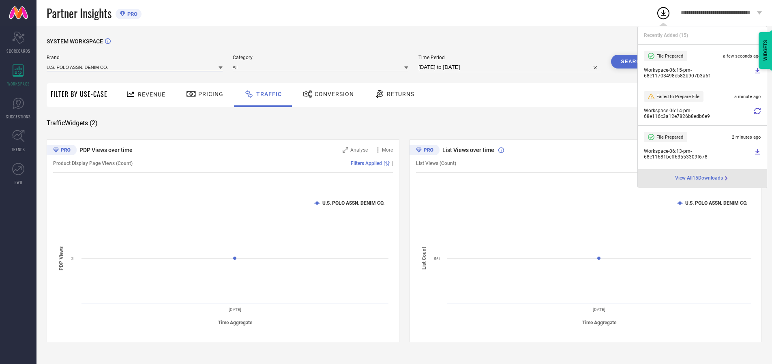
click at [135, 67] on input at bounding box center [135, 67] width 176 height 9
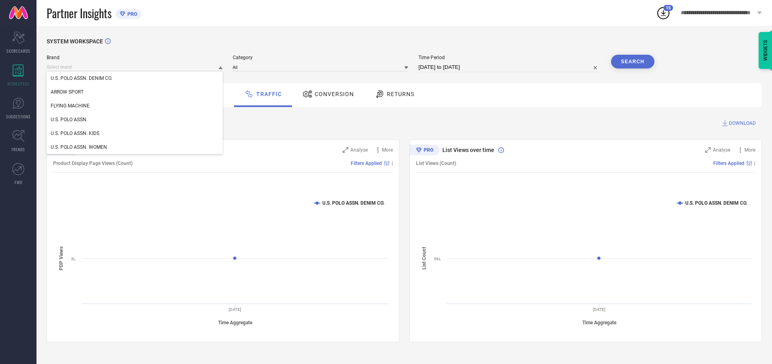
click at [135, 133] on div "U.S. POLO ASSN. KIDS" at bounding box center [135, 133] width 176 height 14
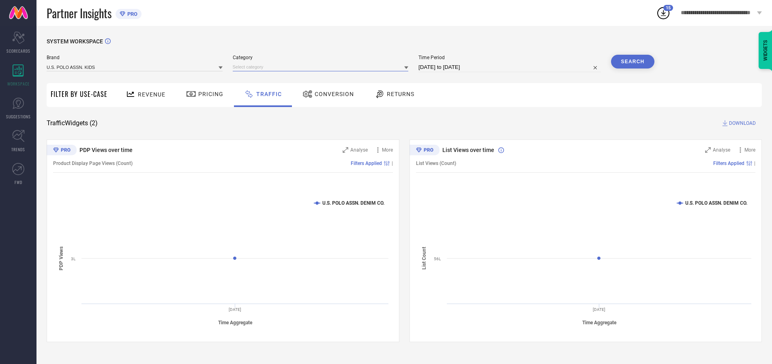
click at [322, 67] on input at bounding box center [321, 67] width 176 height 9
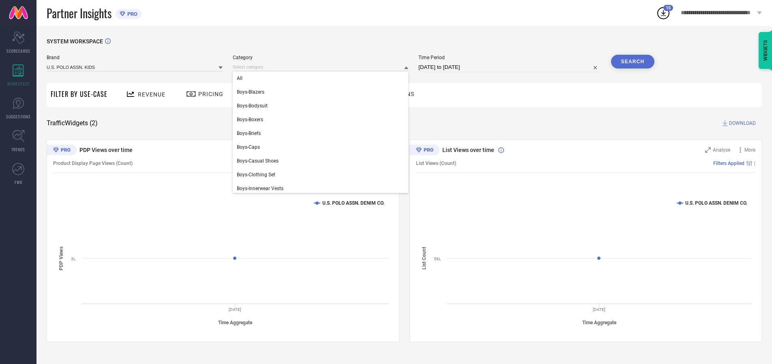
click at [322, 78] on div "All" at bounding box center [321, 78] width 176 height 14
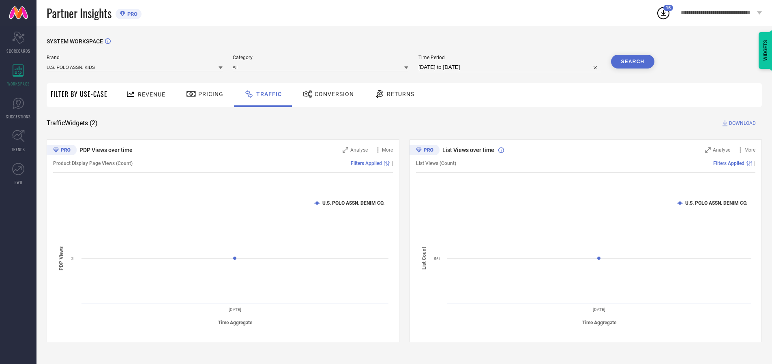
click at [632, 62] on button "Search" at bounding box center [633, 62] width 44 height 14
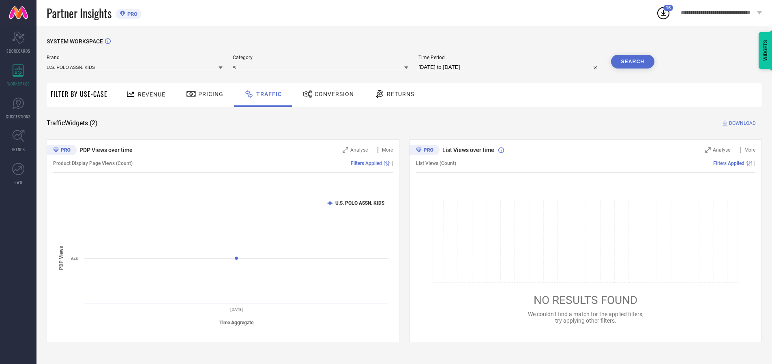
click at [741, 123] on span "DOWNLOAD" at bounding box center [742, 123] width 27 height 8
click at [511, 67] on input at bounding box center [509, 67] width 182 height 10
select select "9"
select select "2025"
select select "10"
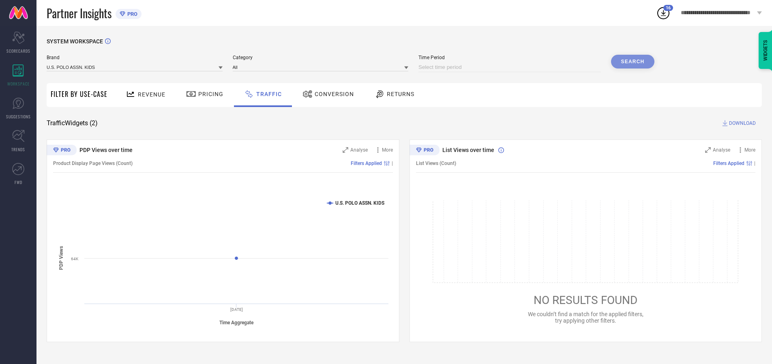
select select "2025"
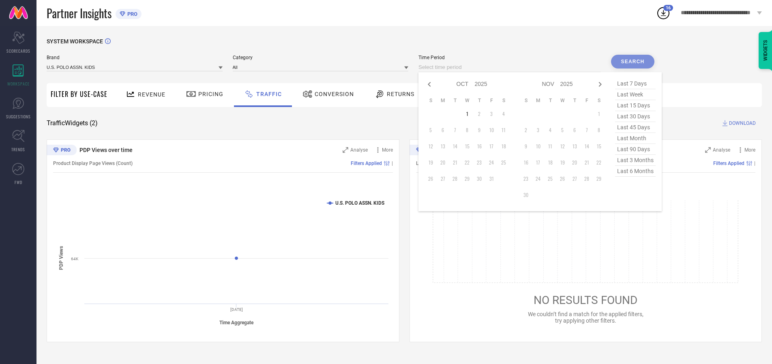
click at [469, 114] on td "1" at bounding box center [467, 114] width 12 height 12
type input "[DATE] to [DATE]"
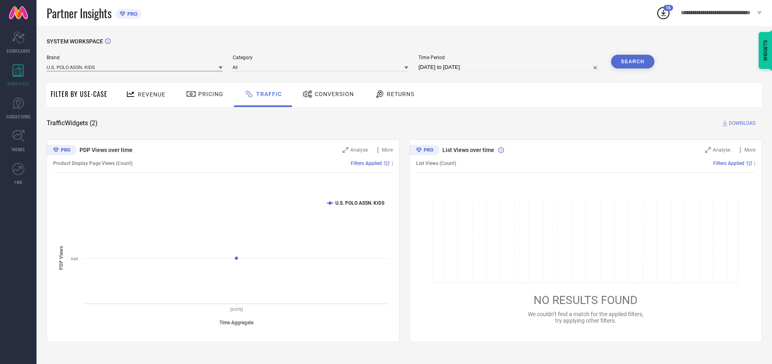
click at [135, 67] on input at bounding box center [135, 67] width 176 height 9
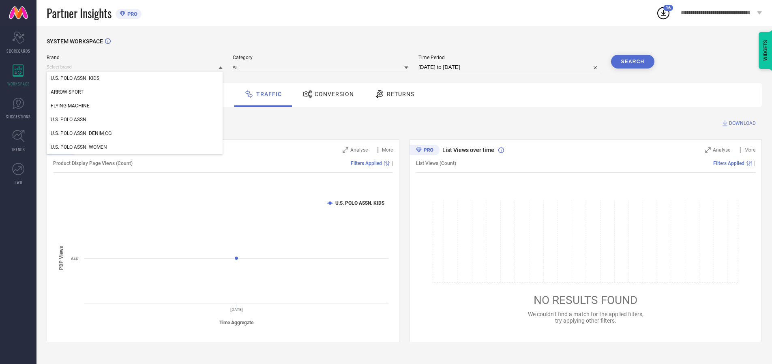
click at [135, 67] on input at bounding box center [135, 67] width 176 height 9
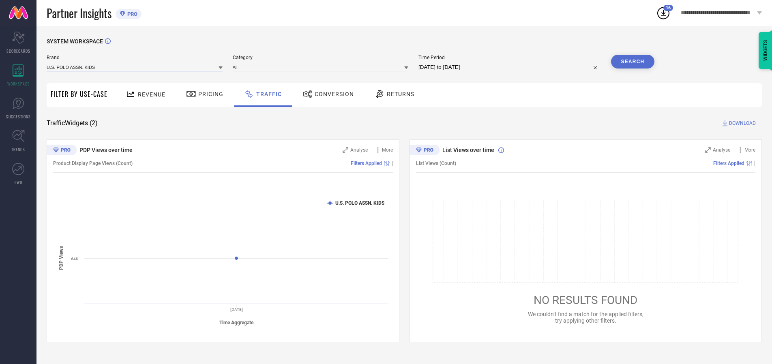
click at [135, 67] on input at bounding box center [135, 67] width 176 height 9
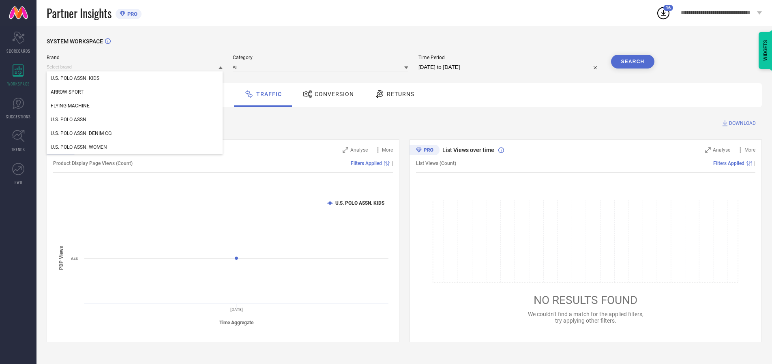
click at [135, 78] on div "U.S. POLO ASSN. KIDS" at bounding box center [135, 78] width 176 height 14
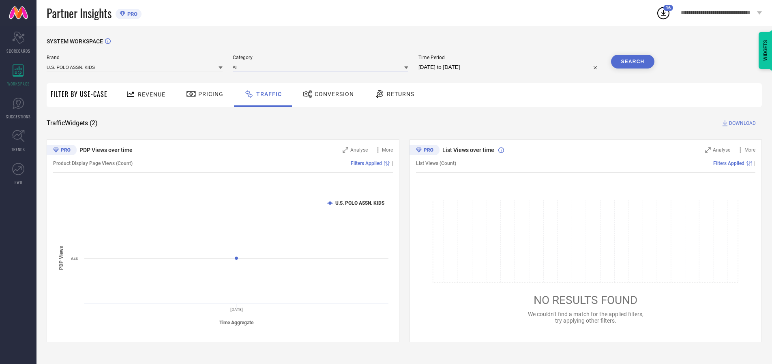
click at [322, 67] on input at bounding box center [321, 67] width 176 height 9
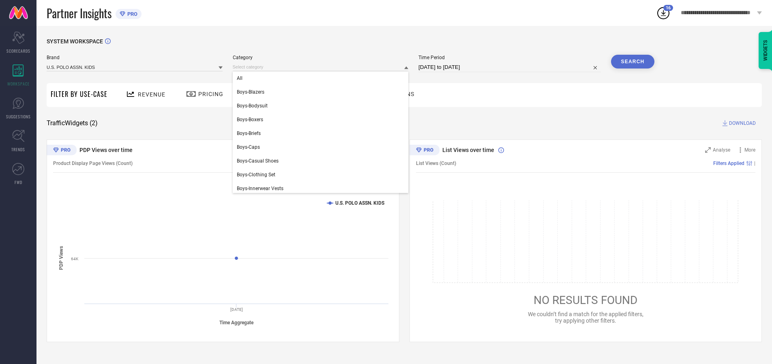
click at [322, 78] on div "All" at bounding box center [321, 78] width 176 height 14
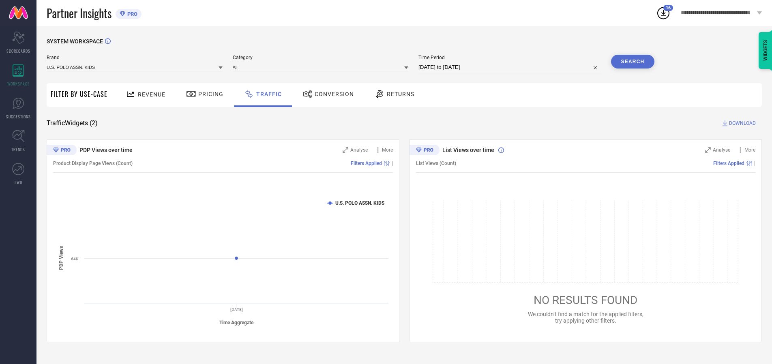
click at [632, 62] on button "Search" at bounding box center [633, 62] width 44 height 14
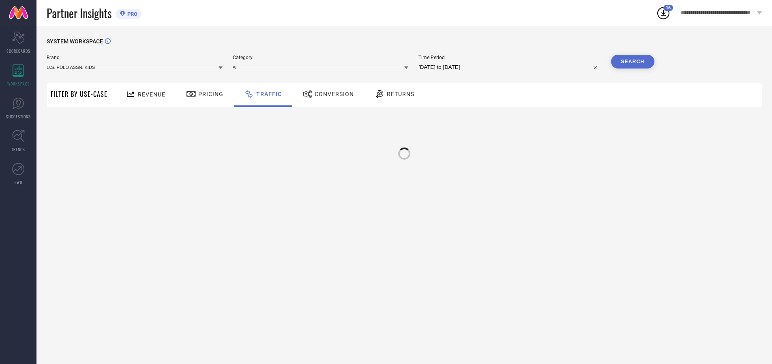
click at [404, 150] on div at bounding box center [404, 154] width 12 height 12
click at [135, 67] on input at bounding box center [135, 67] width 176 height 9
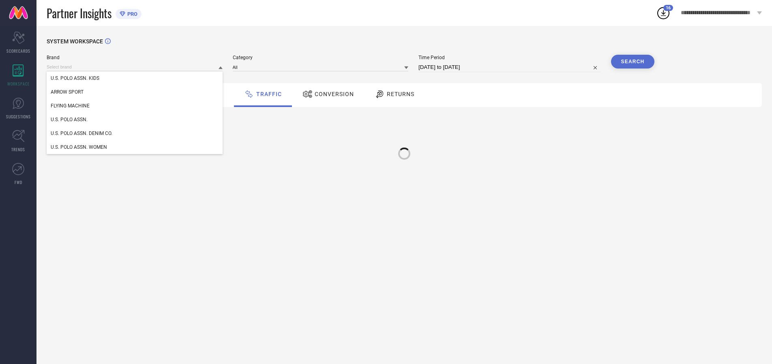
click at [135, 120] on div "U.S. POLO ASSN." at bounding box center [135, 120] width 176 height 14
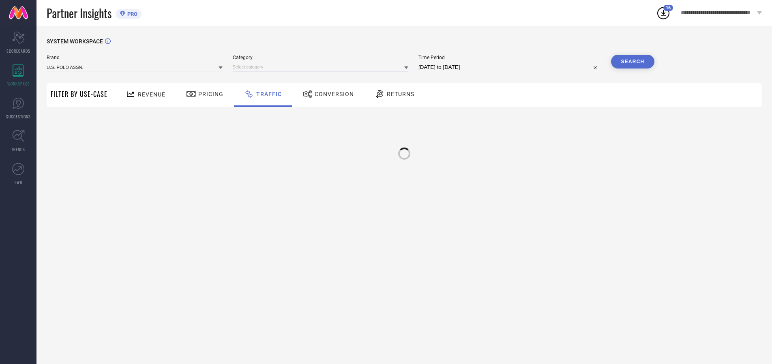
click at [322, 67] on input at bounding box center [321, 67] width 176 height 9
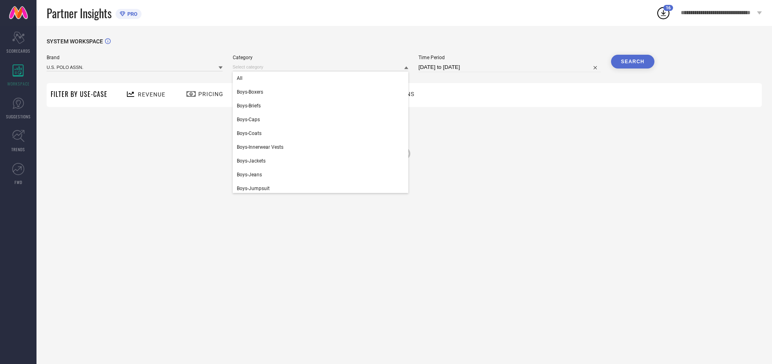
click at [322, 78] on div "All" at bounding box center [321, 78] width 176 height 14
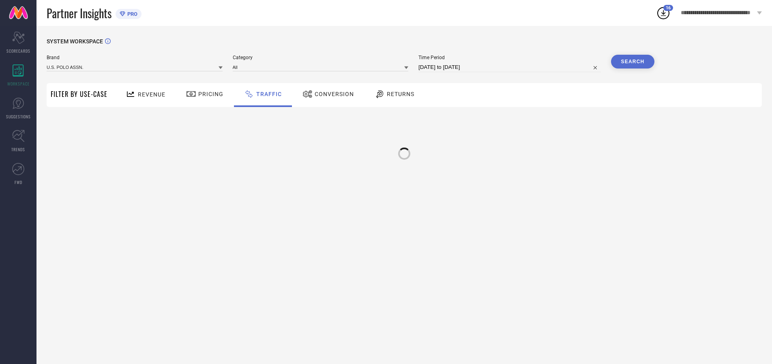
click at [632, 62] on button "Search" at bounding box center [633, 62] width 44 height 14
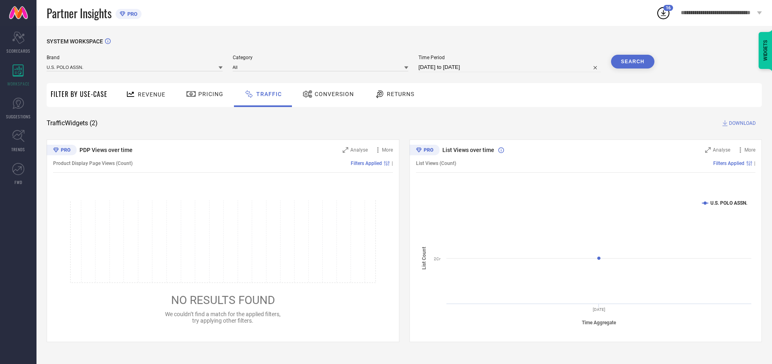
click at [741, 123] on span "DOWNLOAD" at bounding box center [742, 123] width 27 height 8
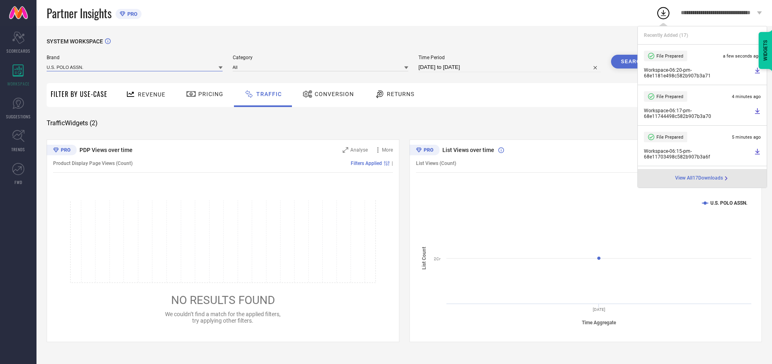
click at [135, 67] on input at bounding box center [135, 67] width 176 height 9
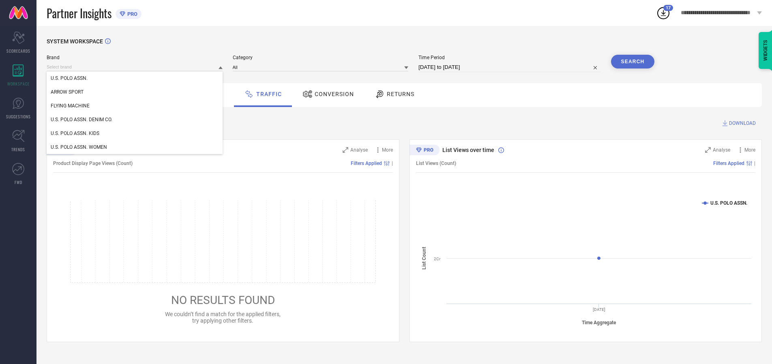
click at [135, 120] on div "U.S. POLO ASSN. DENIM CO." at bounding box center [135, 120] width 176 height 14
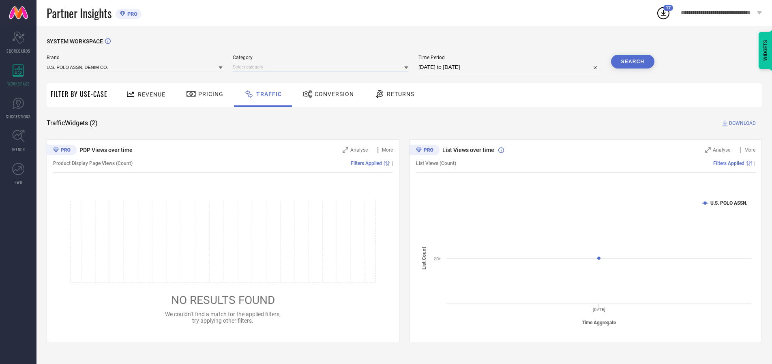
click at [322, 67] on input at bounding box center [321, 67] width 176 height 9
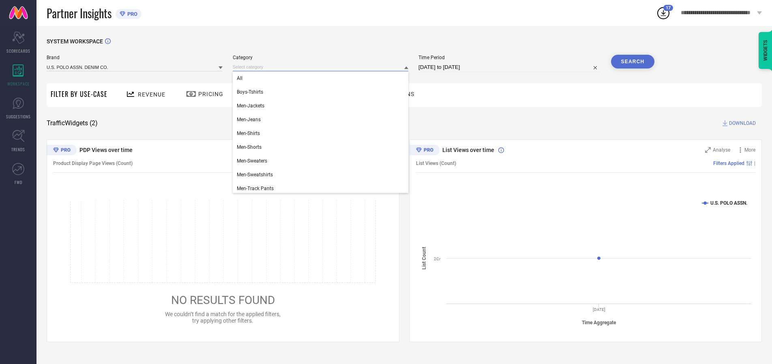
click at [322, 78] on div "All" at bounding box center [321, 78] width 176 height 14
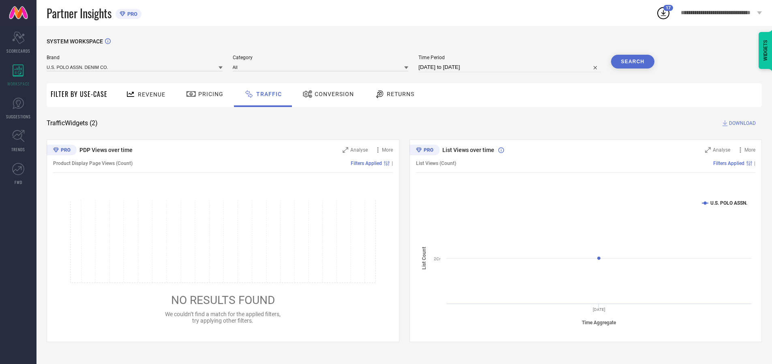
click at [632, 62] on button "Search" at bounding box center [633, 62] width 44 height 14
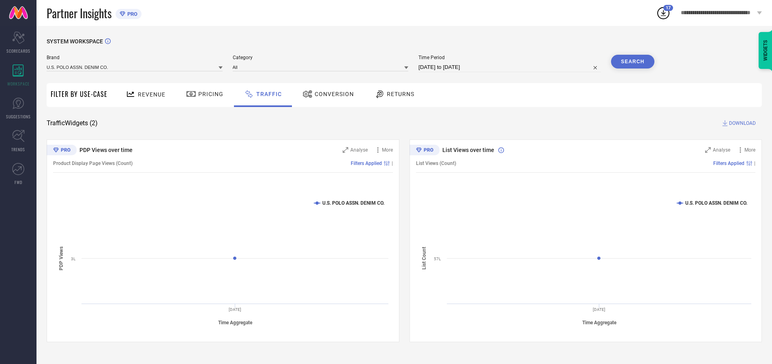
click at [741, 123] on span "DOWNLOAD" at bounding box center [742, 123] width 27 height 8
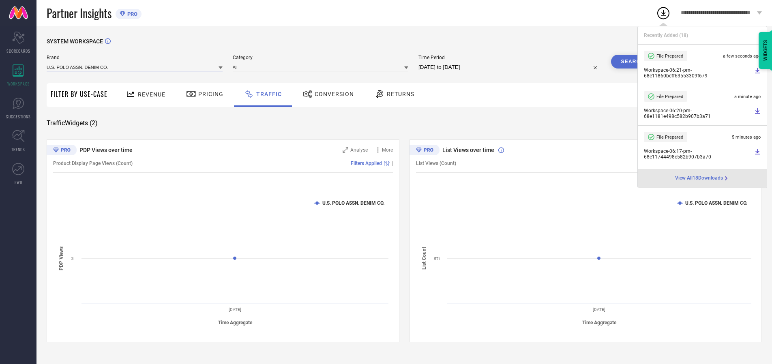
click at [135, 67] on input at bounding box center [135, 67] width 176 height 9
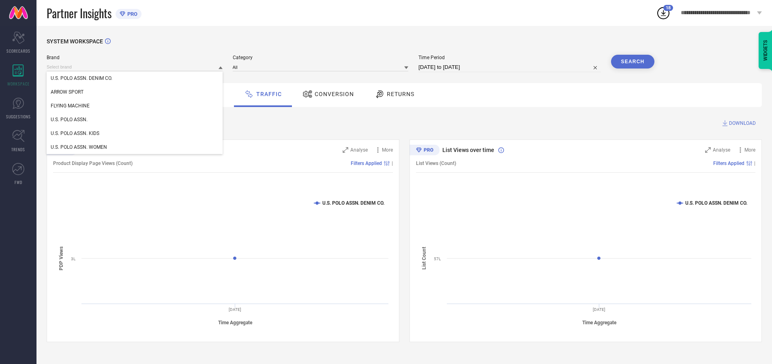
click at [135, 147] on div "U.S. POLO ASSN. WOMEN" at bounding box center [135, 147] width 176 height 14
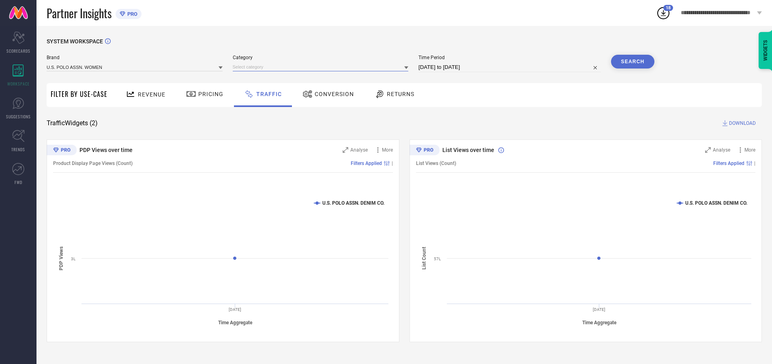
click at [322, 67] on input at bounding box center [321, 67] width 176 height 9
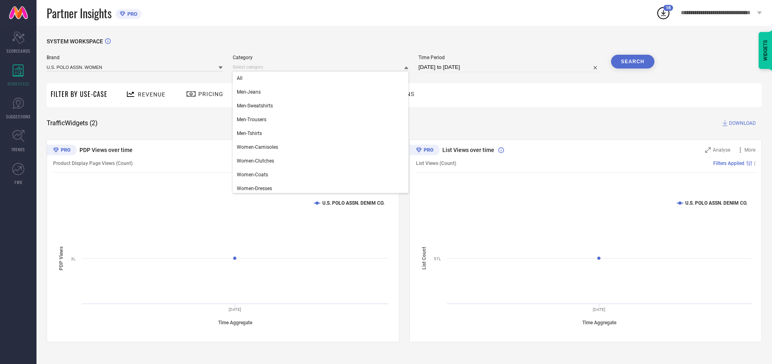
click at [322, 78] on div "All" at bounding box center [321, 78] width 176 height 14
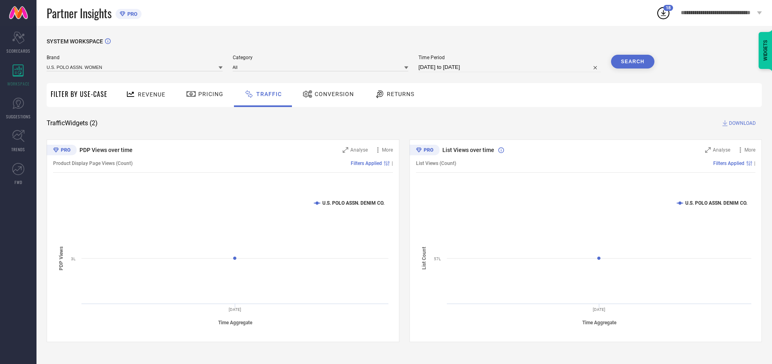
click at [632, 62] on button "Search" at bounding box center [633, 62] width 44 height 14
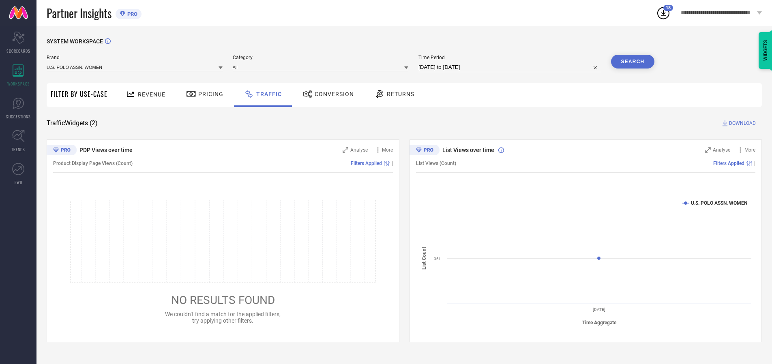
click at [741, 123] on span "DOWNLOAD" at bounding box center [742, 123] width 27 height 8
